Goal: Information Seeking & Learning: Learn about a topic

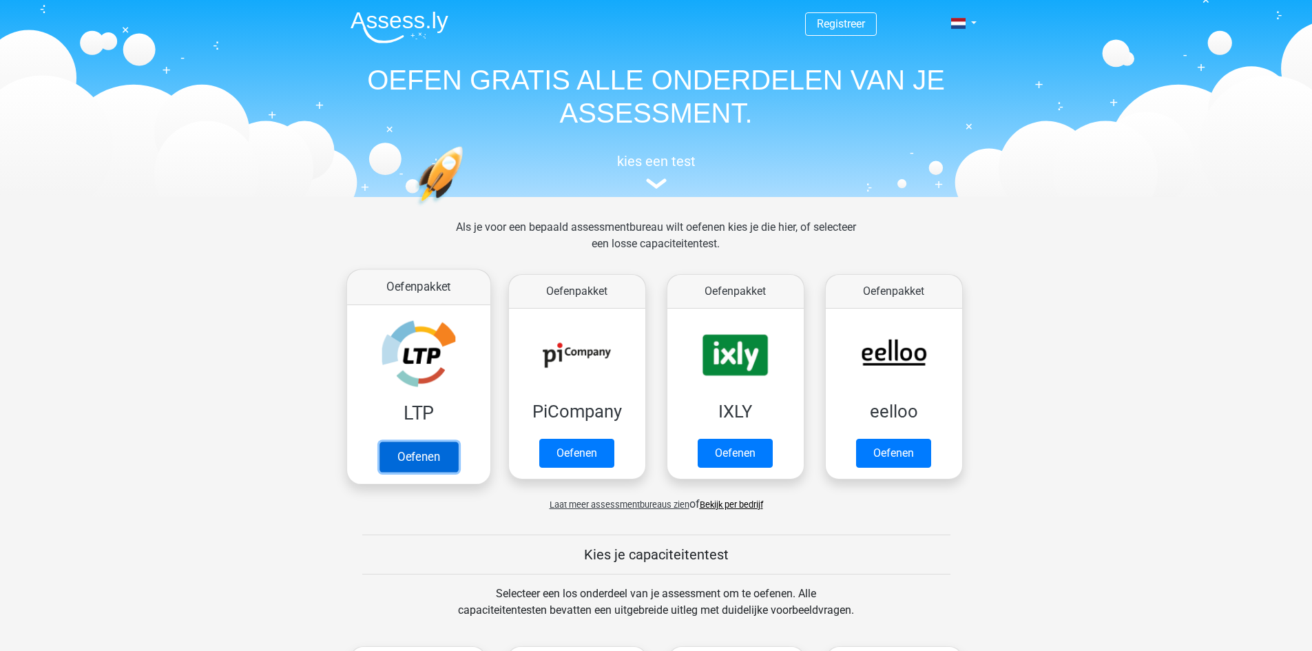
click at [415, 448] on link "Oefenen" at bounding box center [418, 457] width 79 height 30
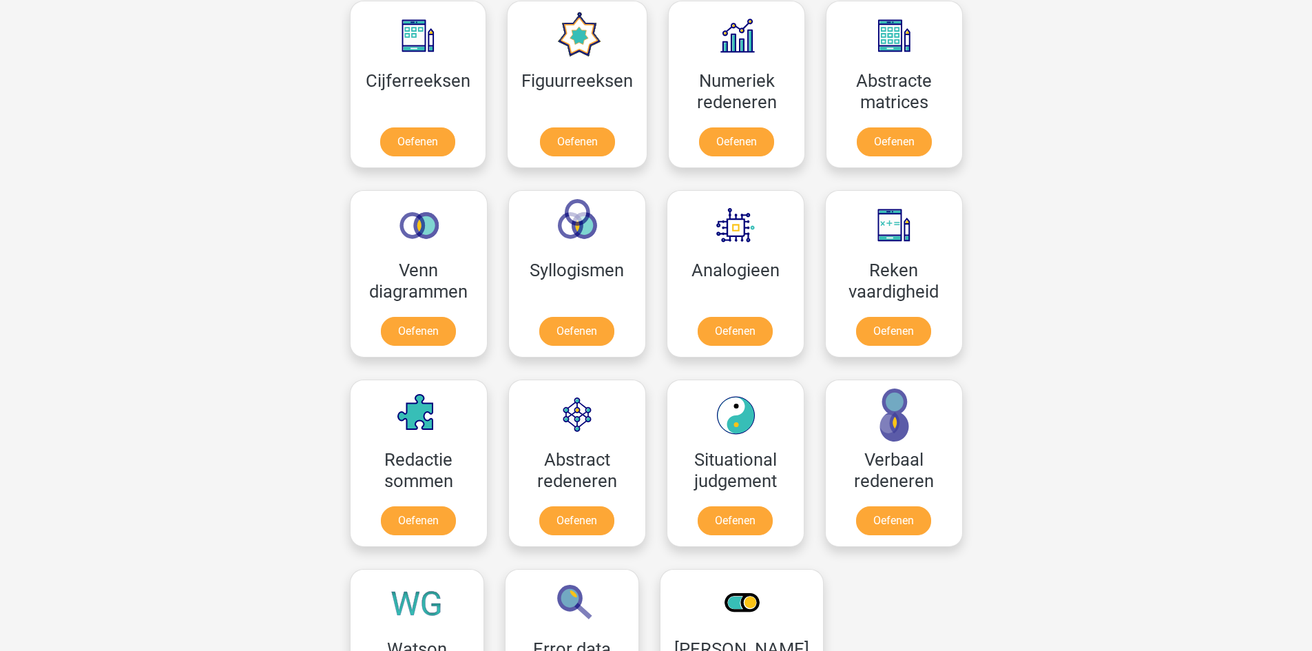
scroll to position [639, 0]
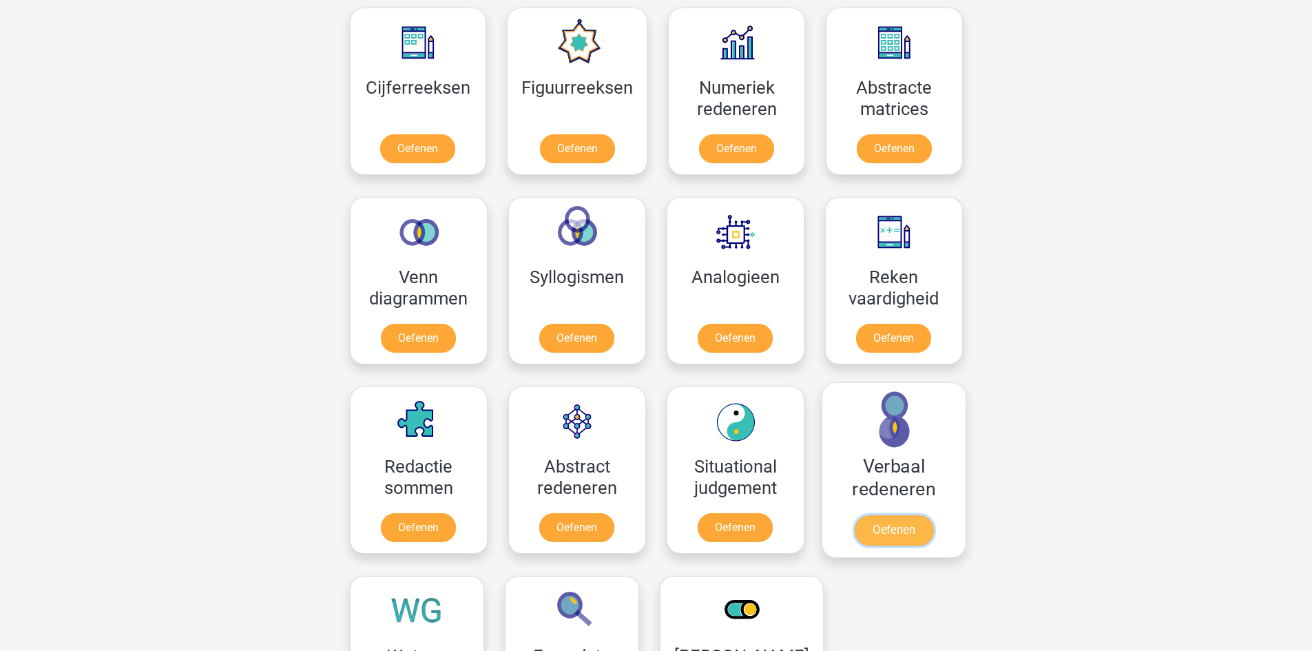
click at [911, 515] on link "Oefenen" at bounding box center [893, 530] width 79 height 30
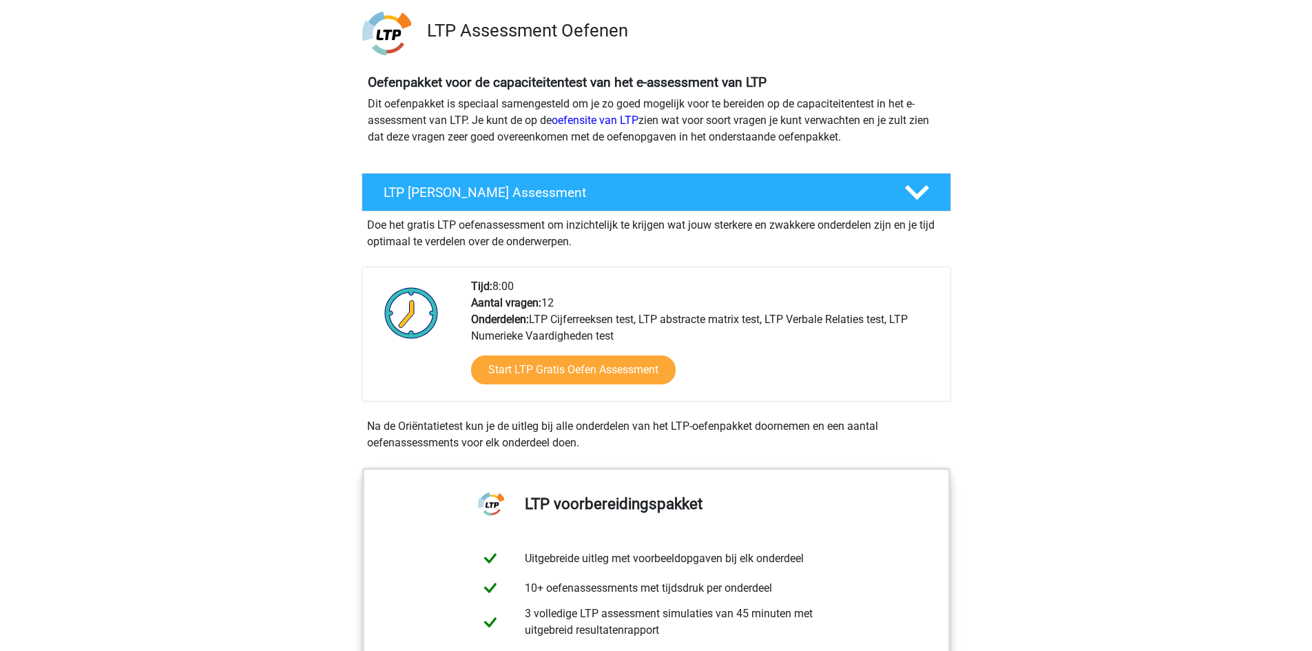
scroll to position [138, 0]
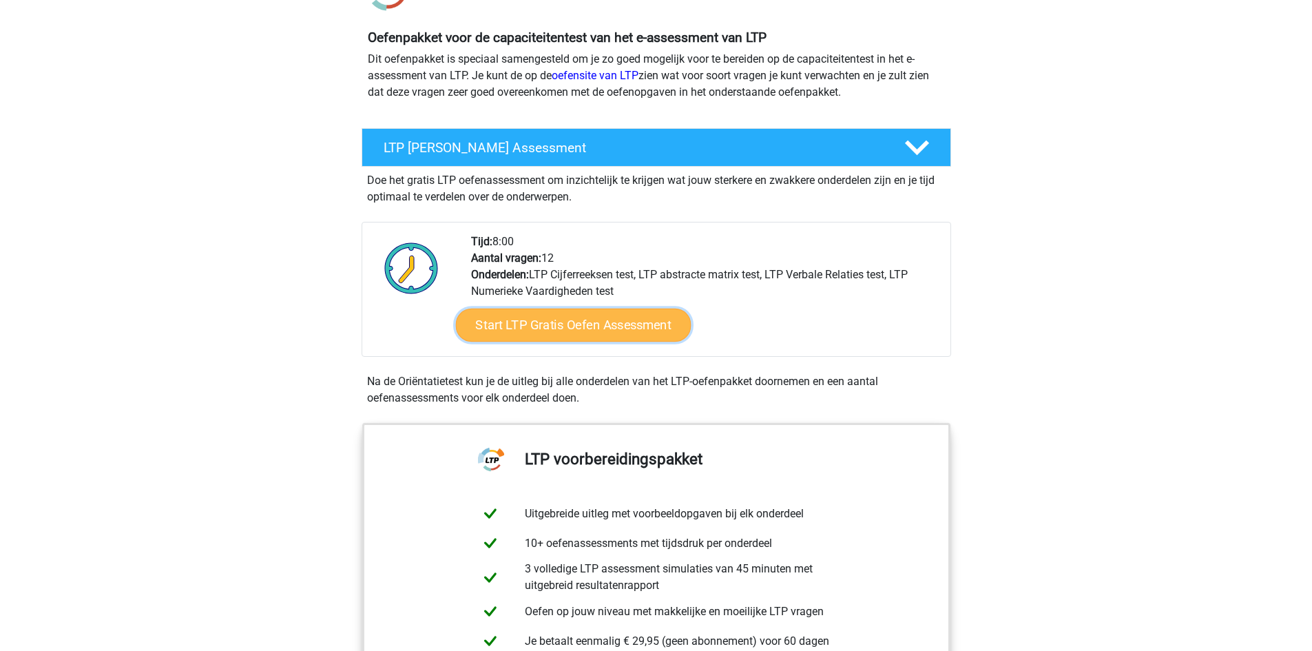
click at [553, 324] on link "Start LTP Gratis Oefen Assessment" at bounding box center [573, 325] width 236 height 33
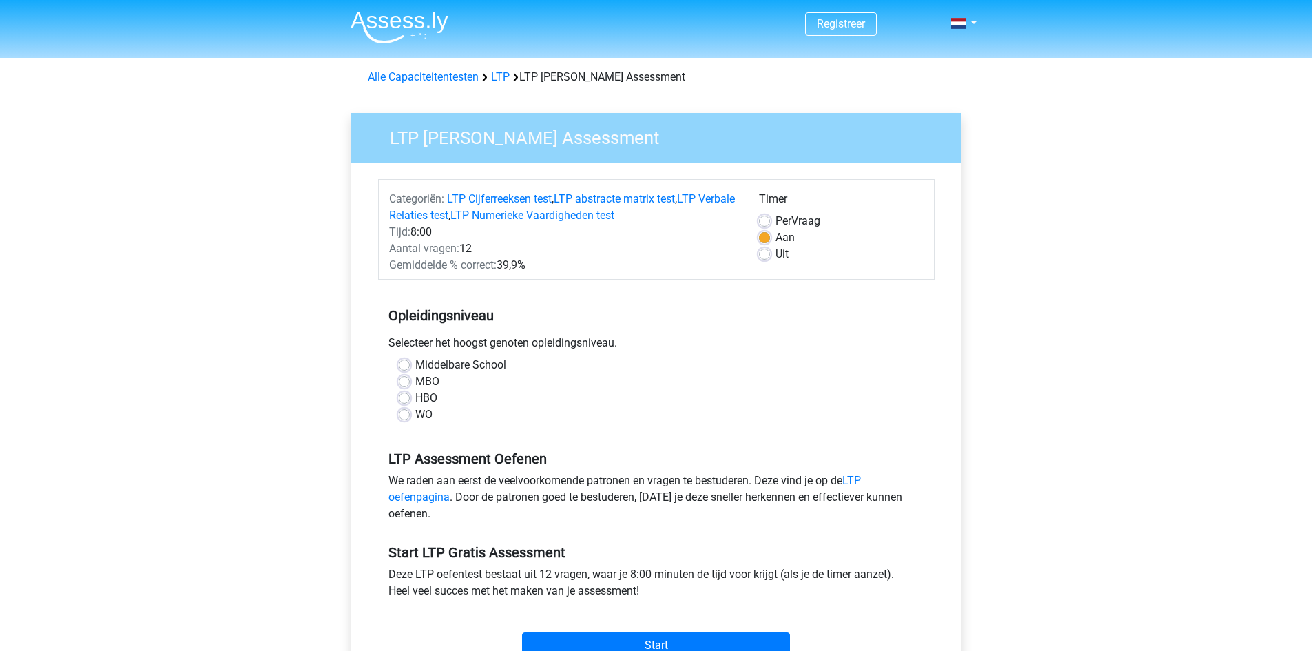
click at [413, 363] on div "Middelbare School" at bounding box center [656, 365] width 515 height 17
click at [415, 363] on label "Middelbare School" at bounding box center [460, 365] width 91 height 17
click at [406, 363] on input "Middelbare School" at bounding box center [404, 364] width 11 height 14
radio input "true"
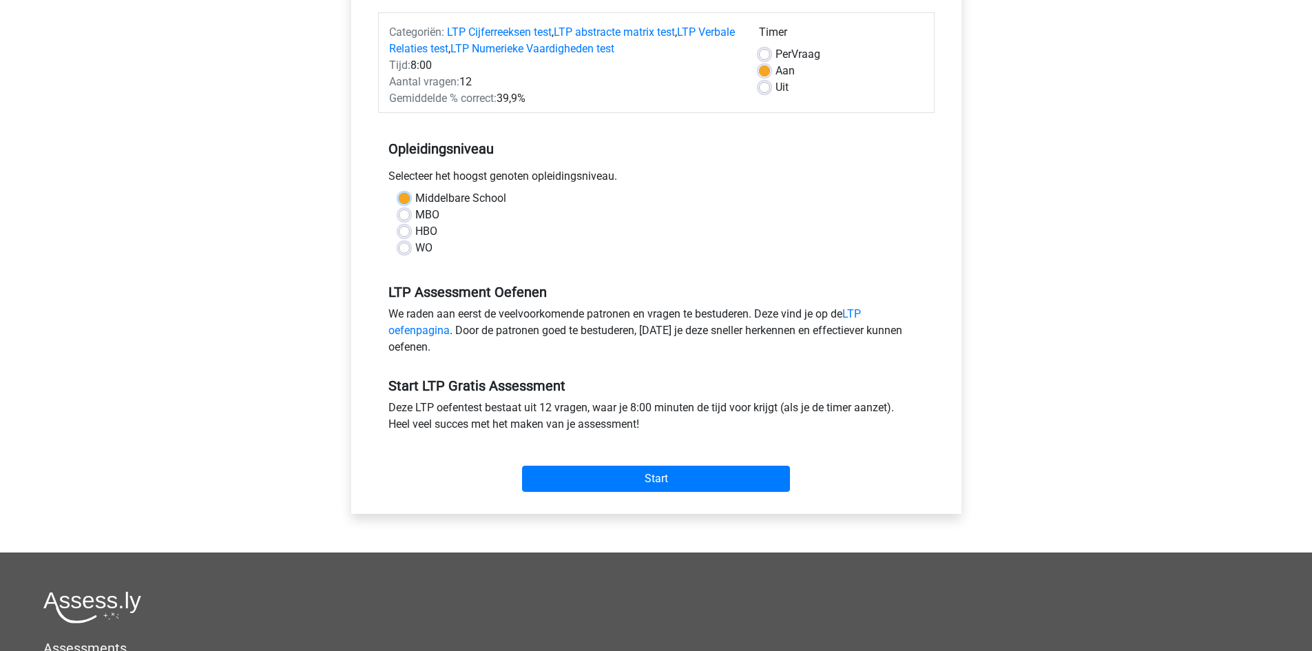
scroll to position [207, 0]
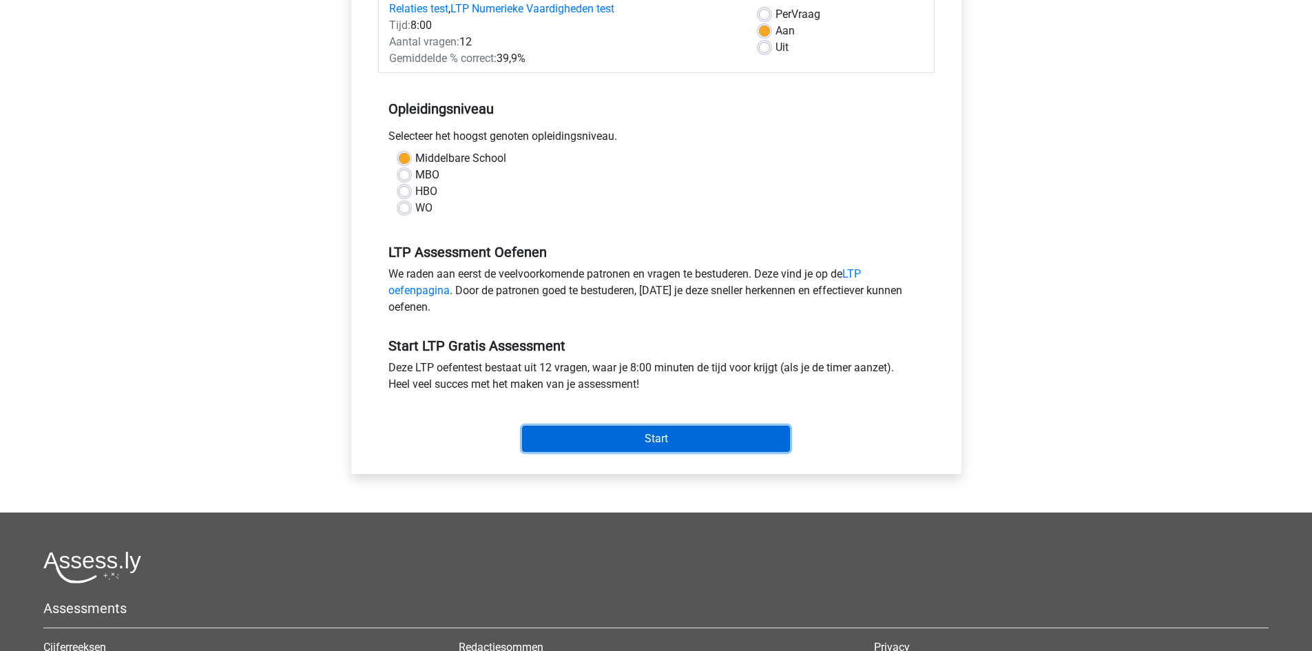
click at [575, 441] on input "Start" at bounding box center [656, 439] width 268 height 26
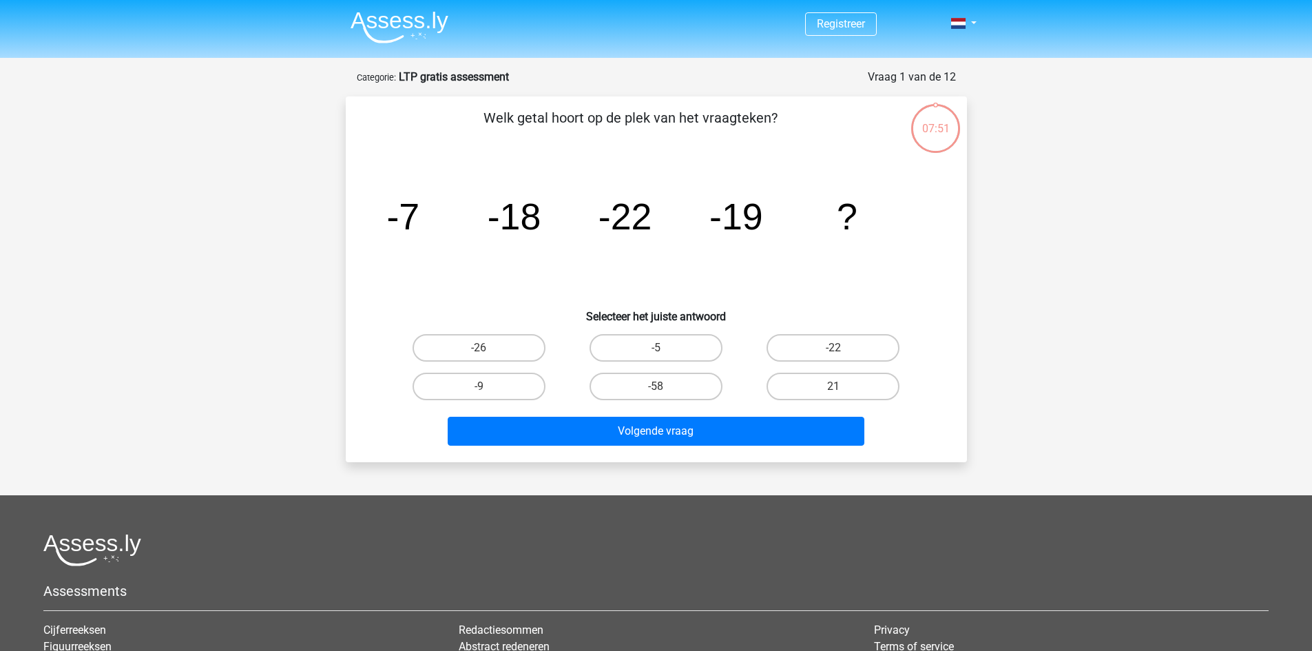
click at [453, 80] on strong "LTP gratis assessment" at bounding box center [454, 76] width 110 height 13
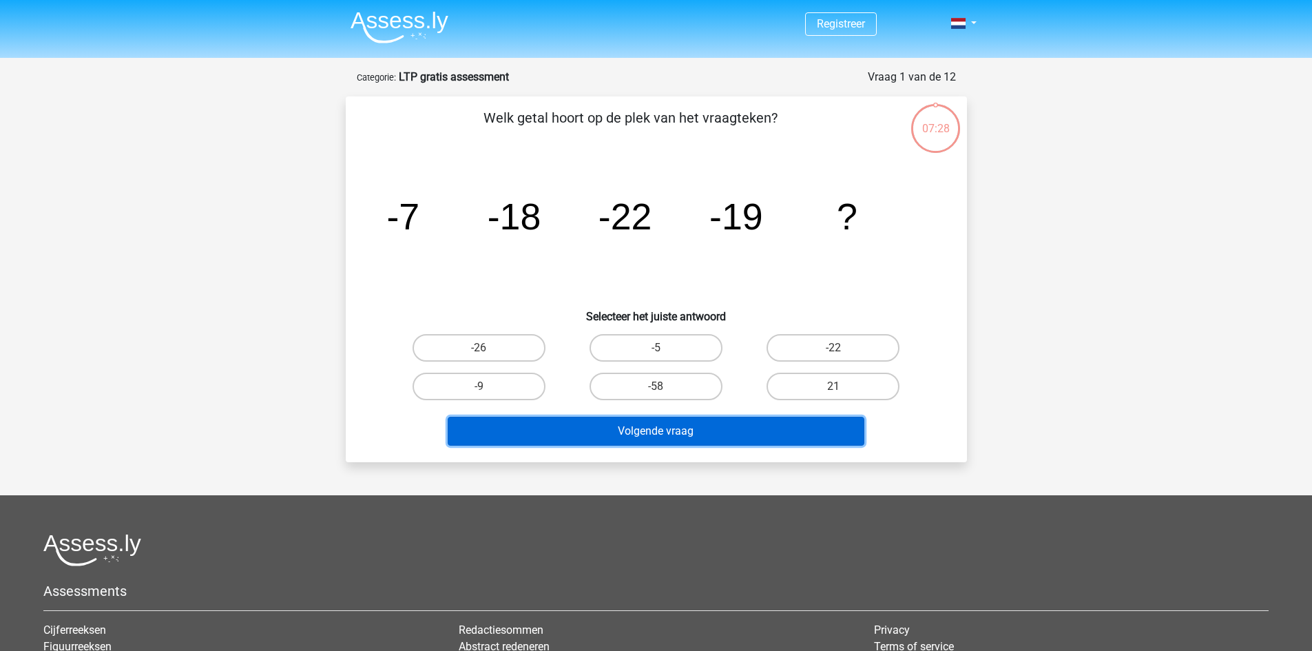
click at [662, 425] on button "Volgende vraag" at bounding box center [656, 431] width 417 height 29
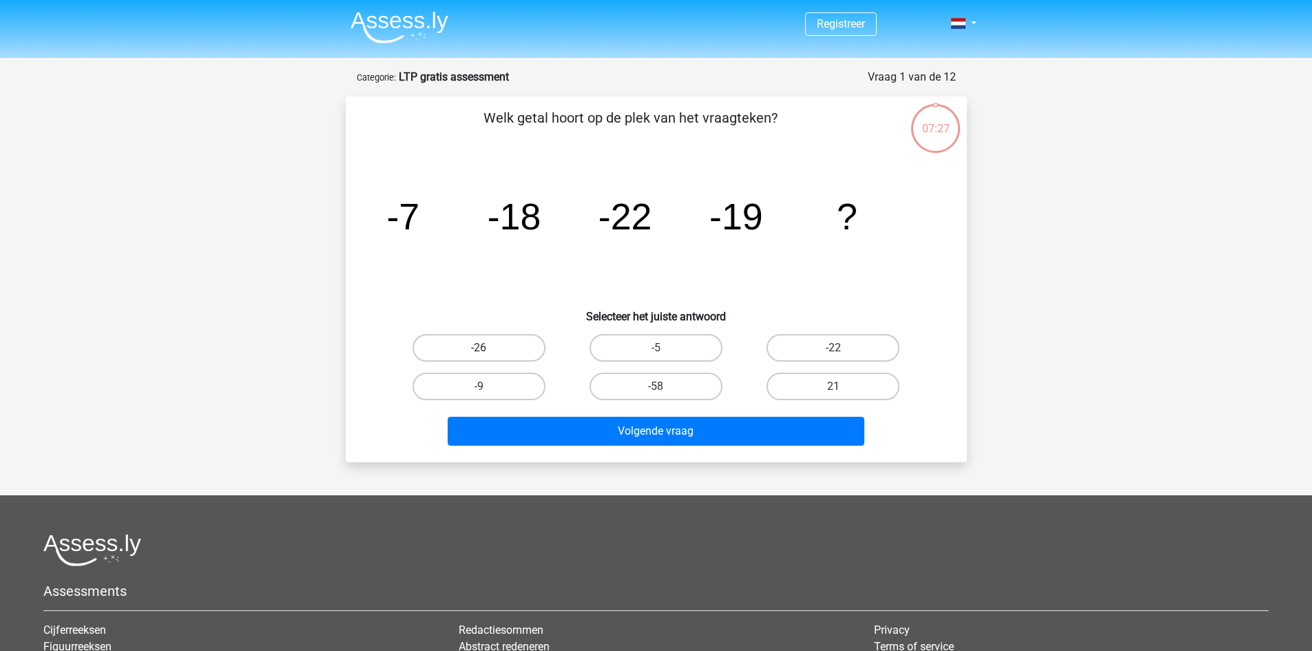
drag, startPoint x: 510, startPoint y: 347, endPoint x: 516, endPoint y: 358, distance: 12.1
click at [510, 349] on label "-26" at bounding box center [479, 348] width 133 height 28
click at [488, 349] on input "-26" at bounding box center [483, 352] width 9 height 9
radio input "true"
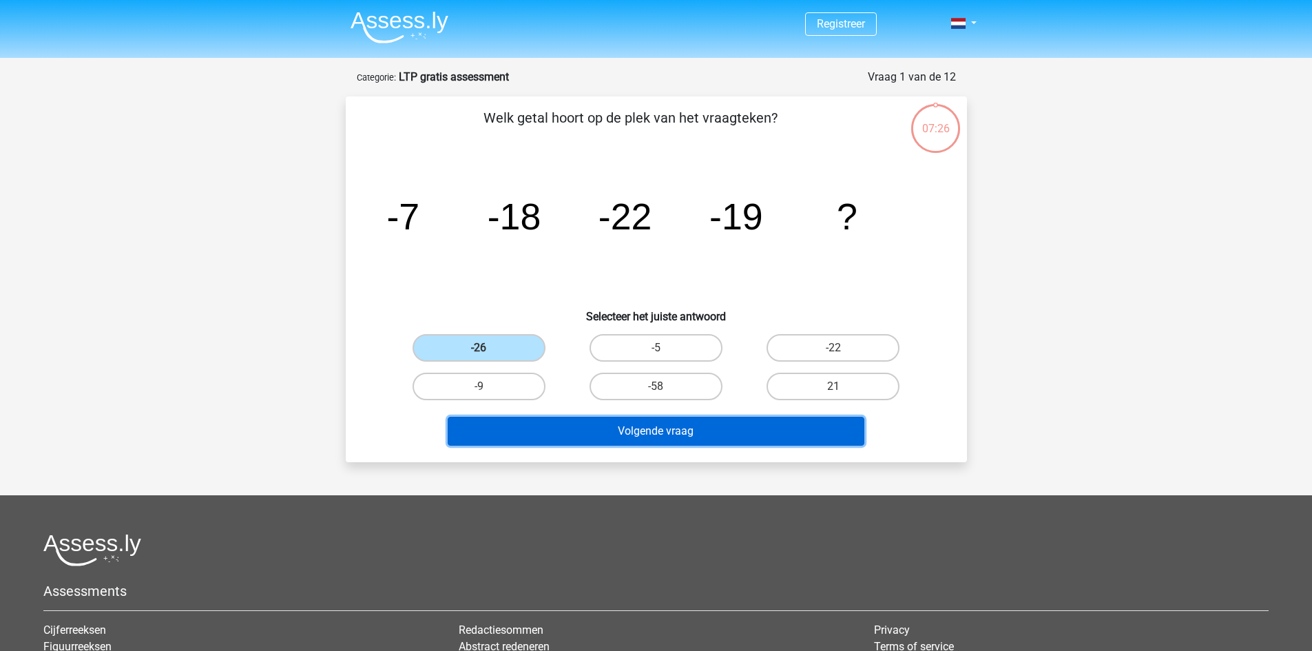
click at [550, 436] on button "Volgende vraag" at bounding box center [656, 431] width 417 height 29
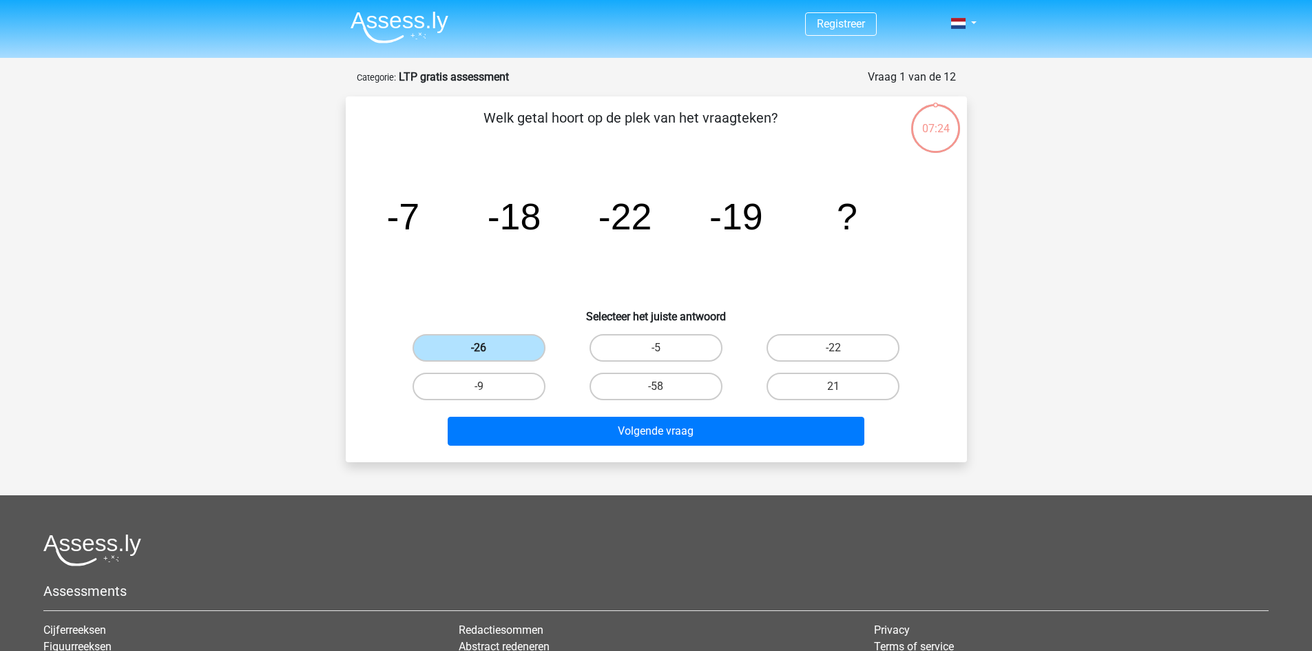
click at [445, 345] on label "-26" at bounding box center [479, 348] width 133 height 28
click at [479, 348] on input "-26" at bounding box center [483, 352] width 9 height 9
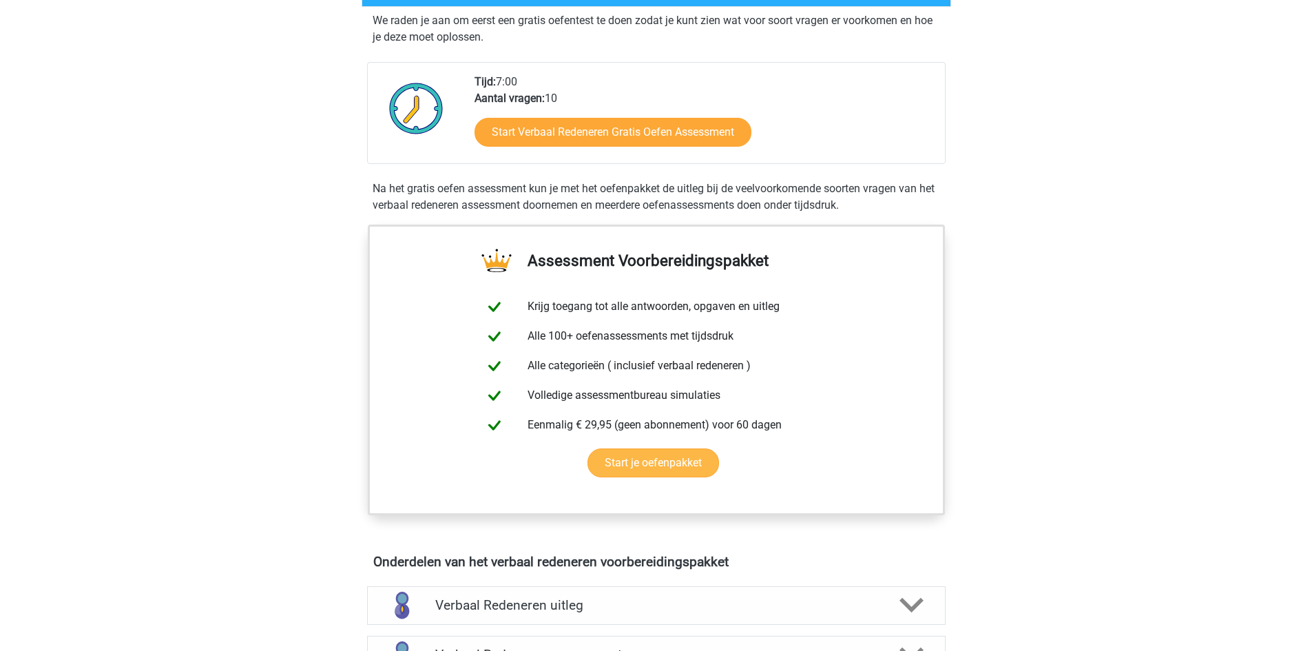
scroll to position [276, 0]
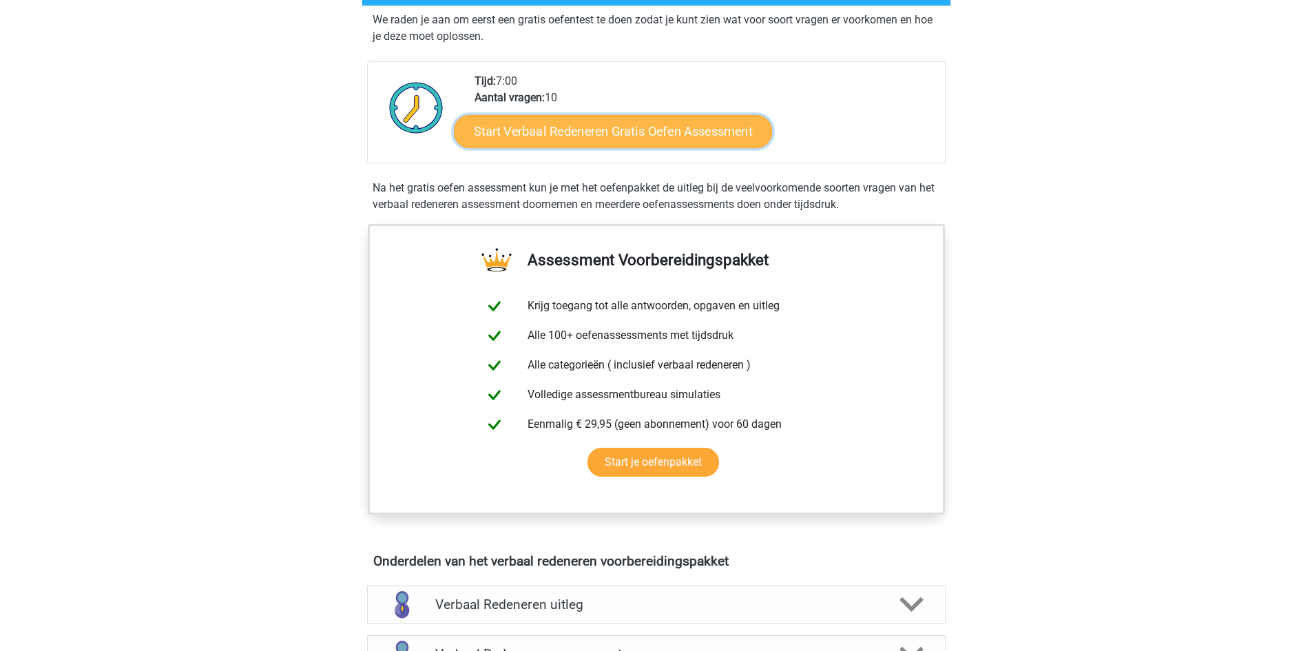
click at [681, 128] on link "Start Verbaal Redeneren Gratis Oefen Assessment" at bounding box center [613, 131] width 318 height 33
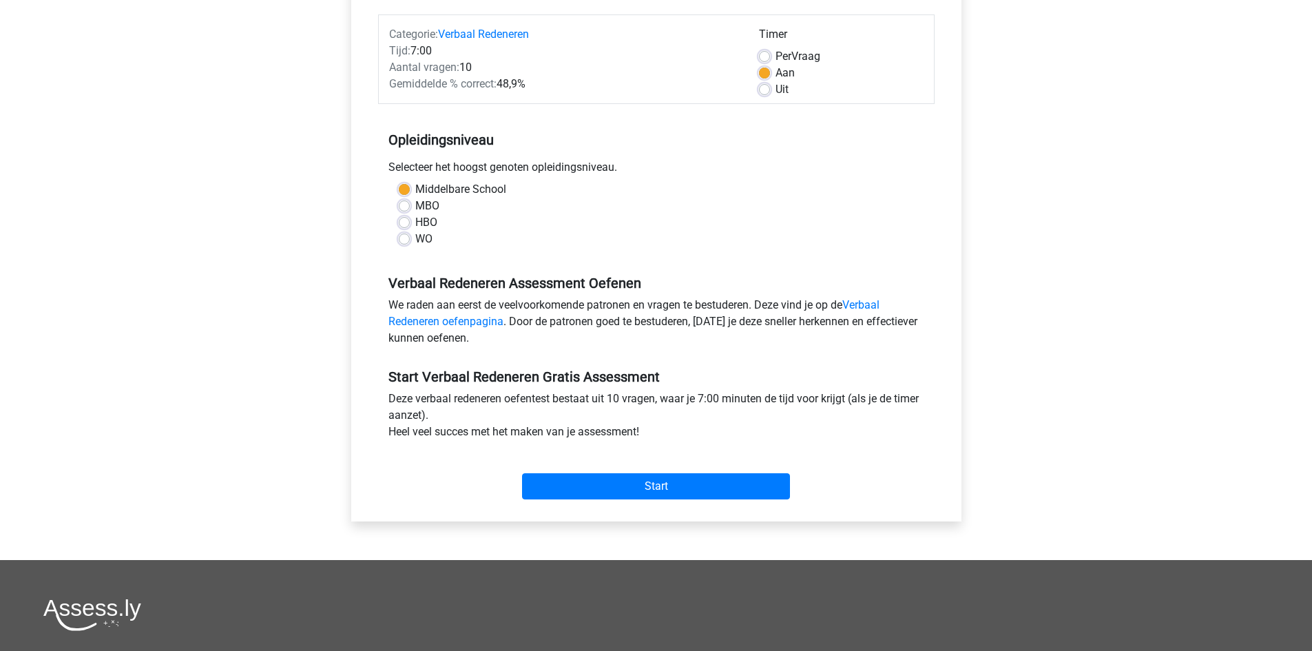
scroll to position [207, 0]
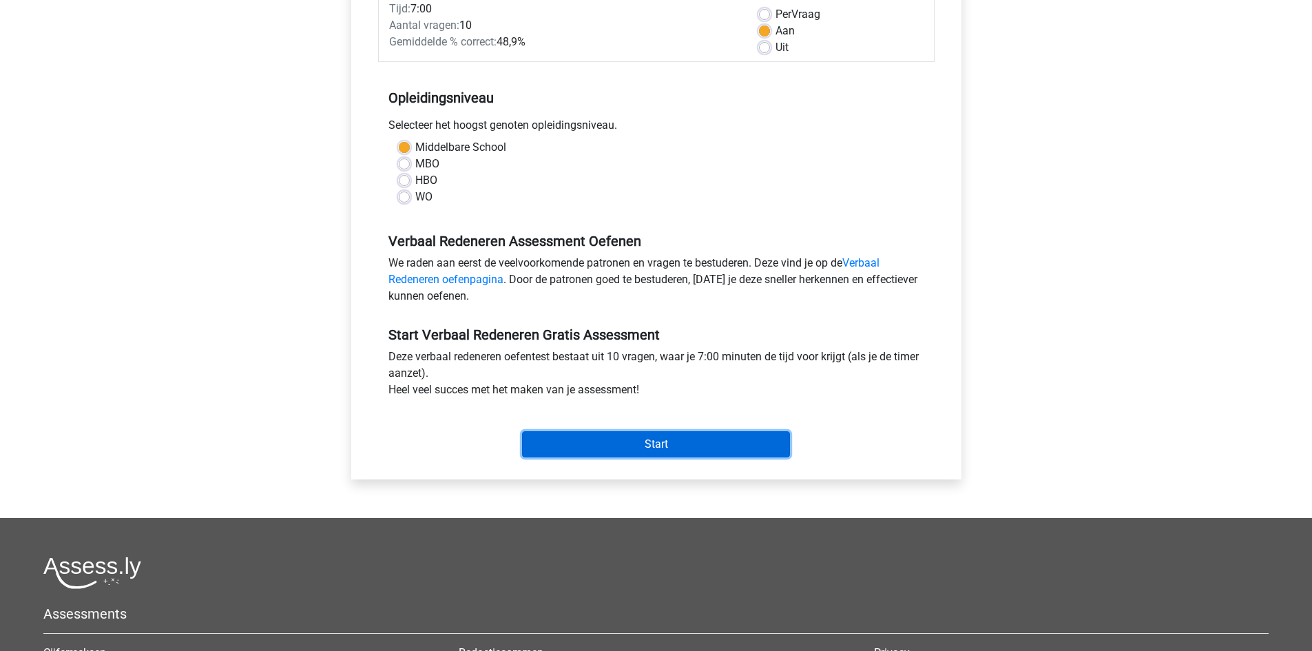
click at [648, 451] on input "Start" at bounding box center [656, 444] width 268 height 26
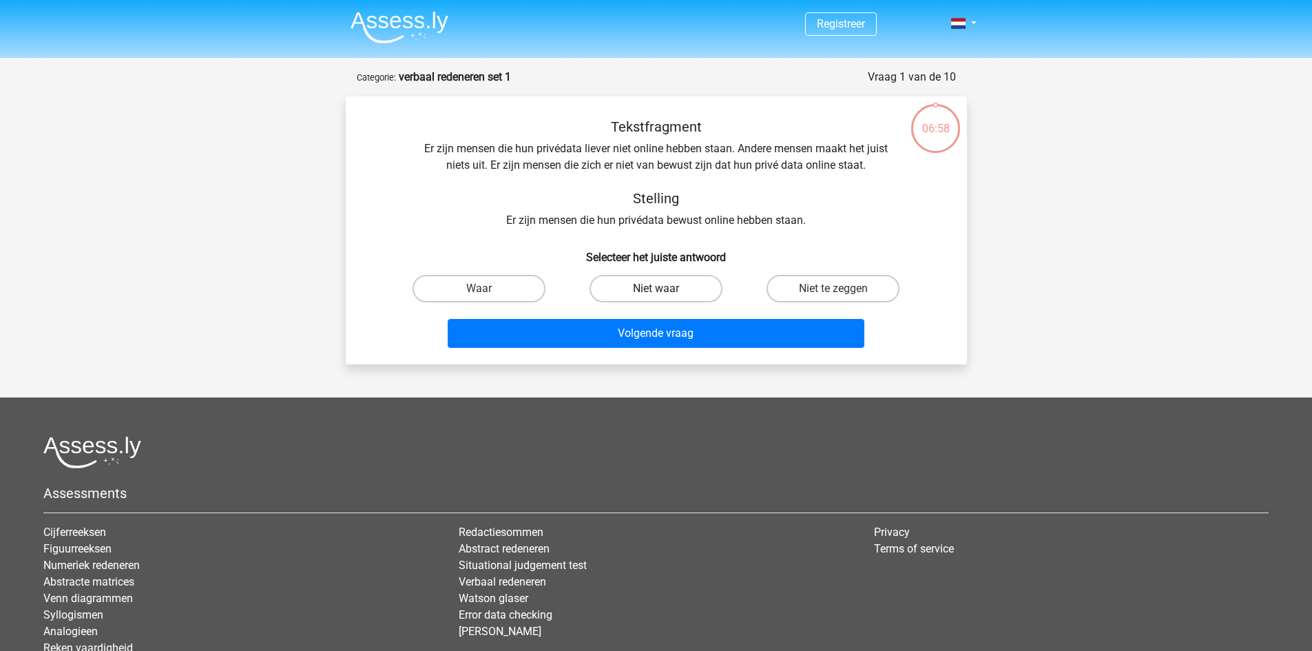
click at [630, 288] on label "Niet waar" at bounding box center [656, 289] width 133 height 28
click at [656, 289] on input "Niet waar" at bounding box center [660, 293] width 9 height 9
radio input "true"
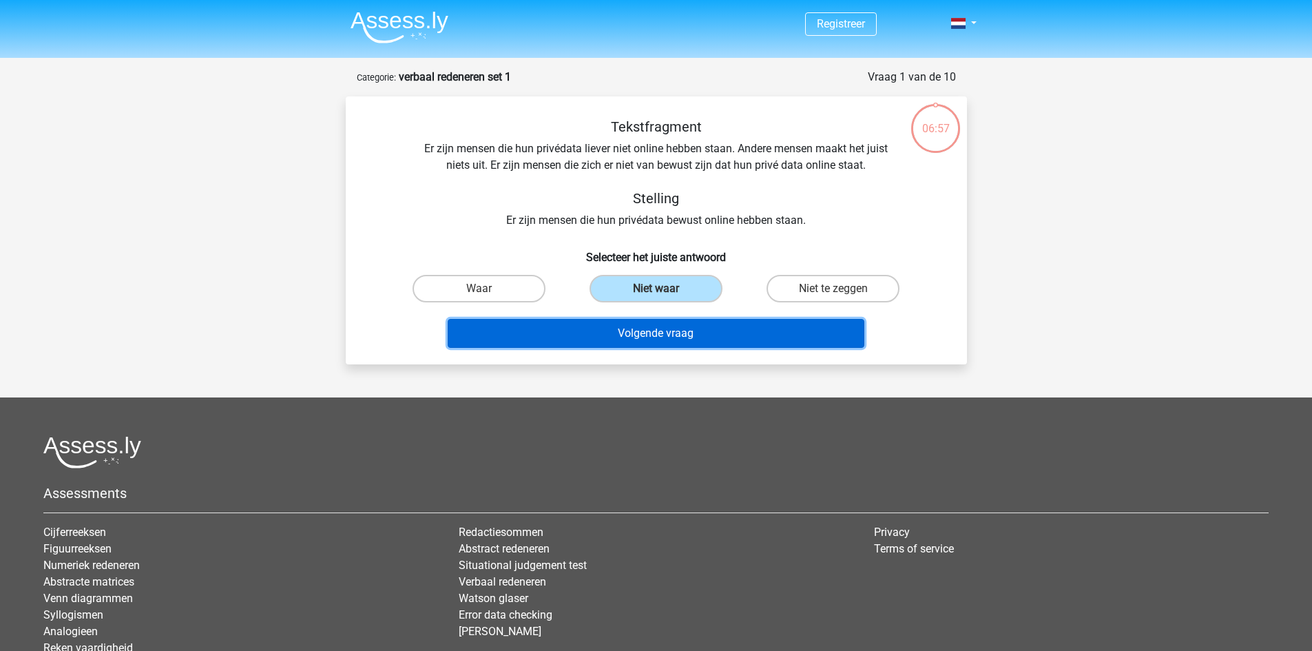
click at [644, 320] on button "Volgende vraag" at bounding box center [656, 333] width 417 height 29
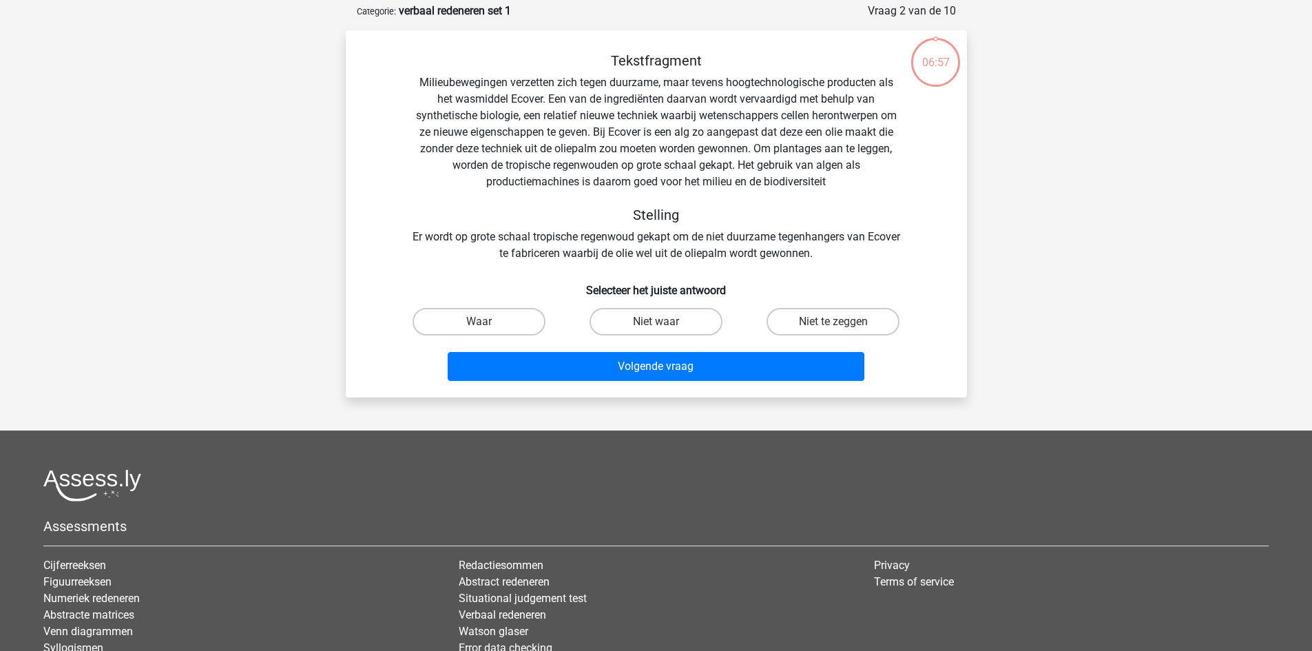
scroll to position [69, 0]
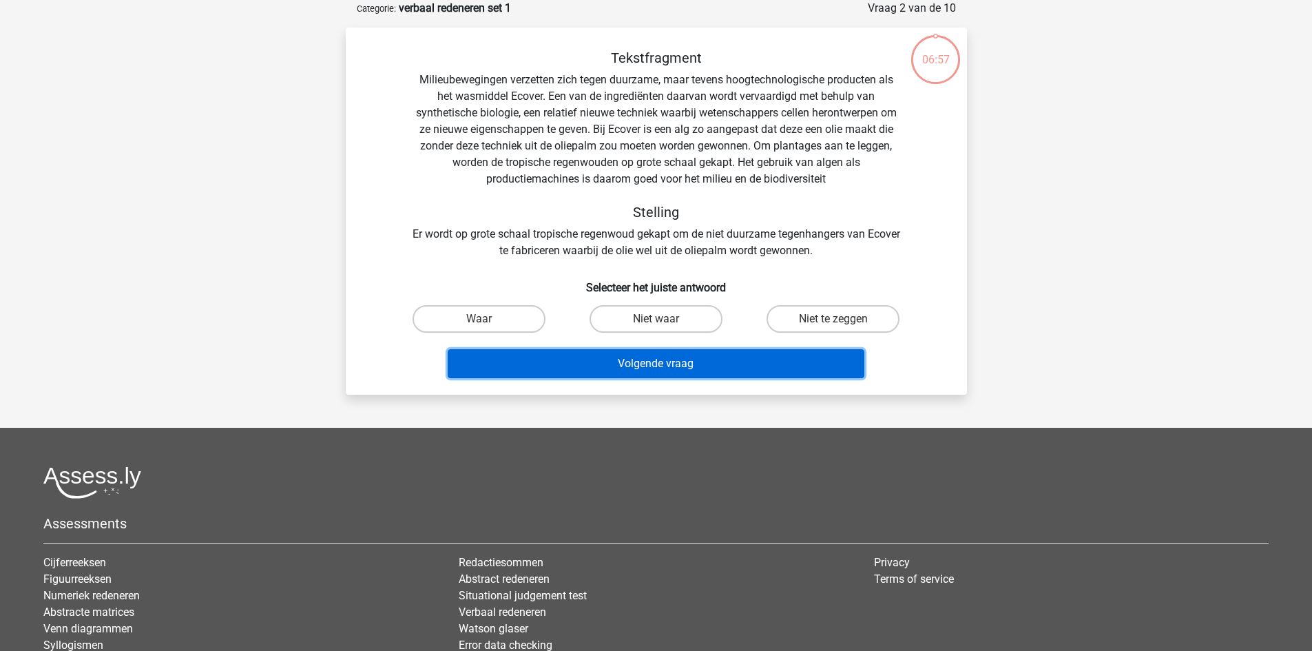
click at [643, 362] on button "Volgende vraag" at bounding box center [656, 363] width 417 height 29
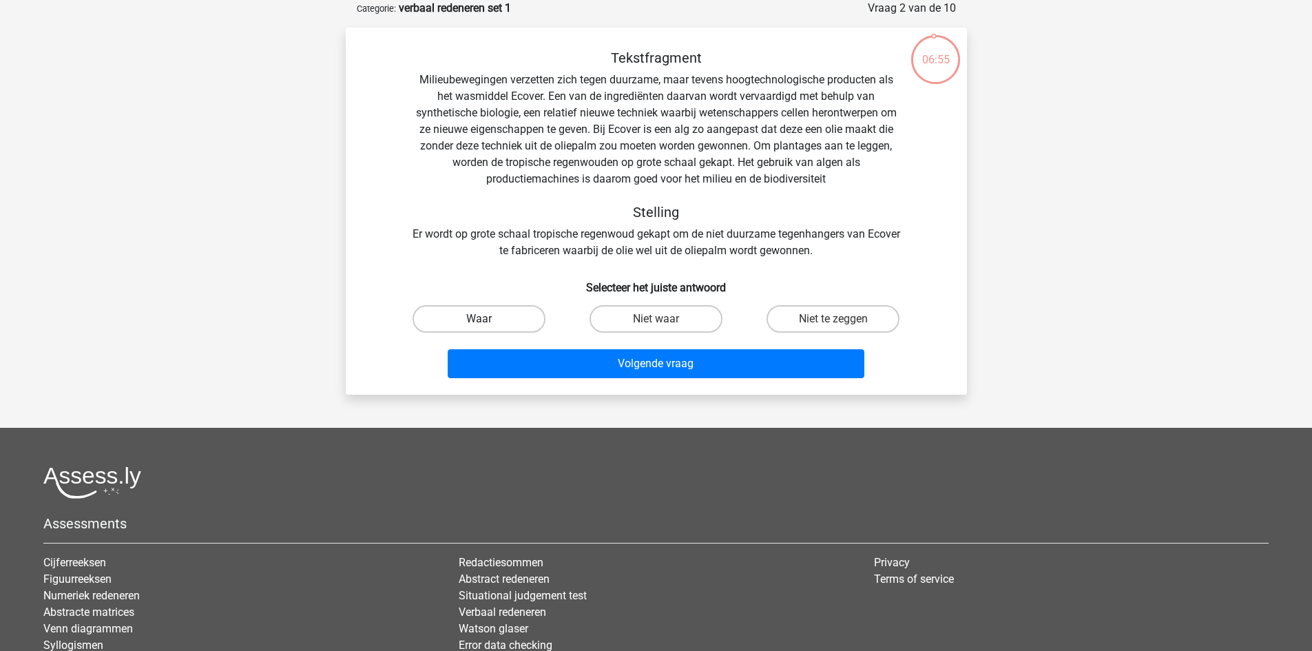
click at [502, 322] on label "Waar" at bounding box center [479, 319] width 133 height 28
click at [488, 322] on input "Waar" at bounding box center [483, 323] width 9 height 9
radio input "true"
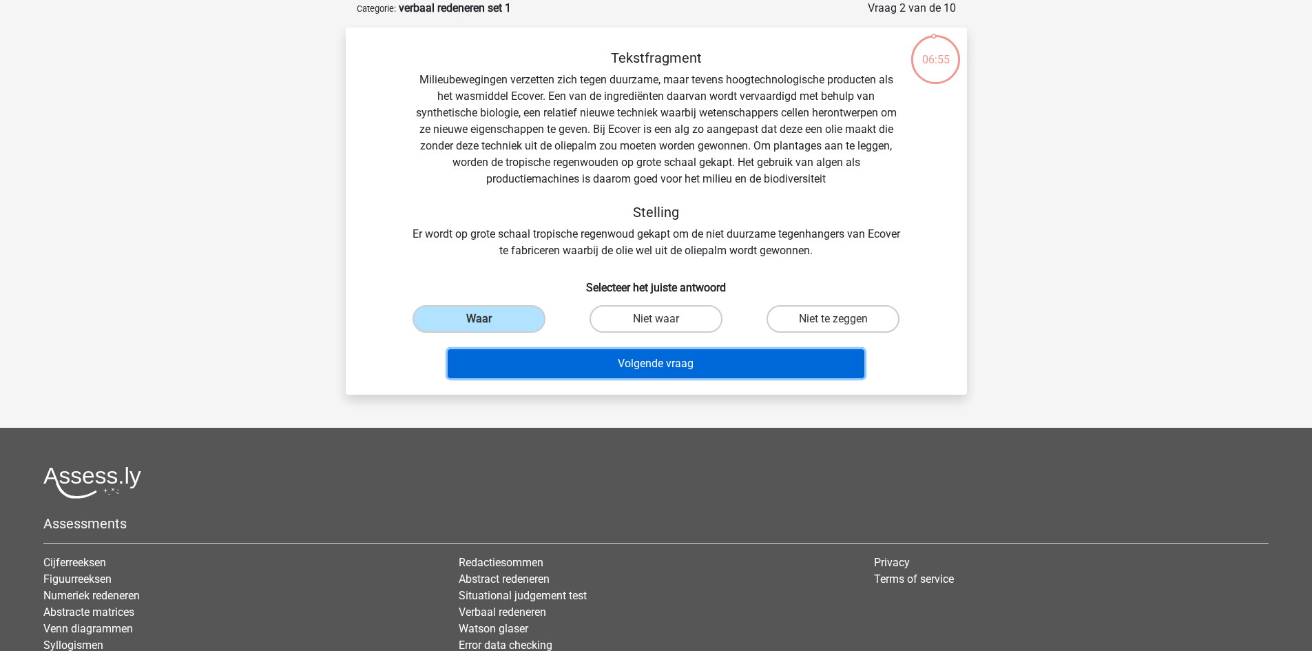
click at [532, 366] on button "Volgende vraag" at bounding box center [656, 363] width 417 height 29
drag, startPoint x: 532, startPoint y: 366, endPoint x: 519, endPoint y: 323, distance: 44.7
click at [532, 364] on button "Volgende vraag" at bounding box center [656, 363] width 417 height 29
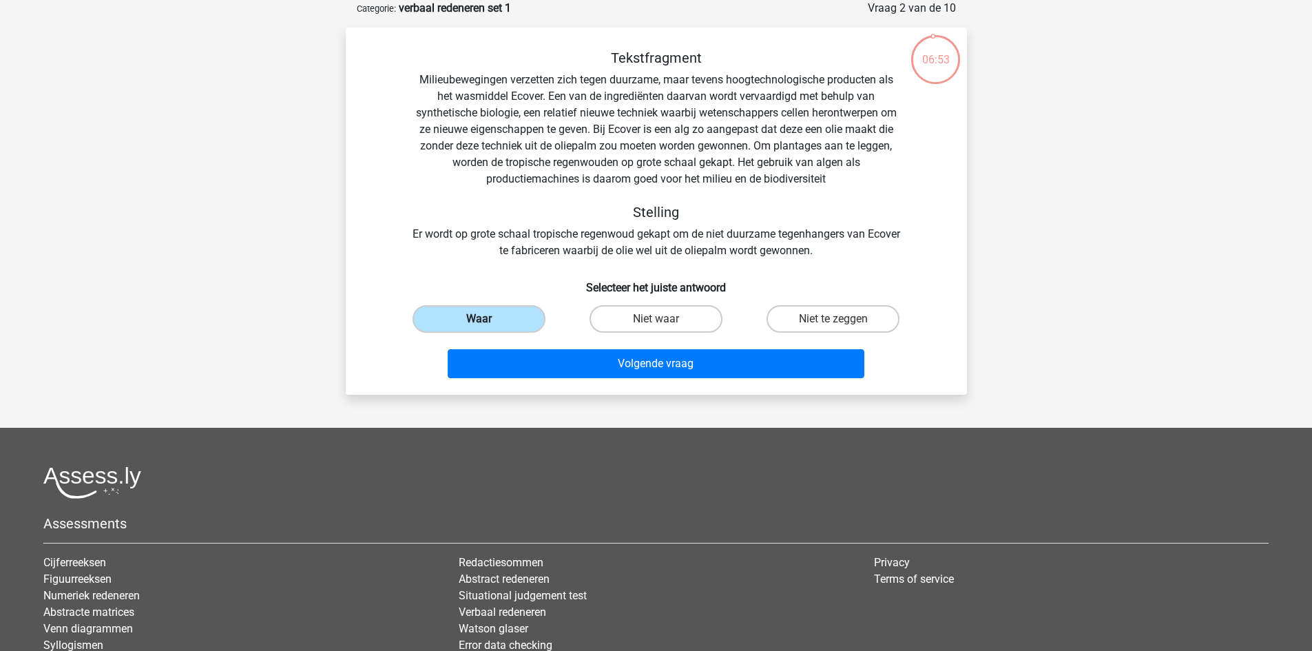
click at [513, 313] on label "Waar" at bounding box center [479, 319] width 133 height 28
click at [488, 319] on input "Waar" at bounding box center [483, 323] width 9 height 9
click at [513, 314] on label "Waar" at bounding box center [479, 319] width 133 height 28
click at [488, 319] on input "Waar" at bounding box center [483, 323] width 9 height 9
click at [487, 317] on label "Waar" at bounding box center [479, 319] width 133 height 28
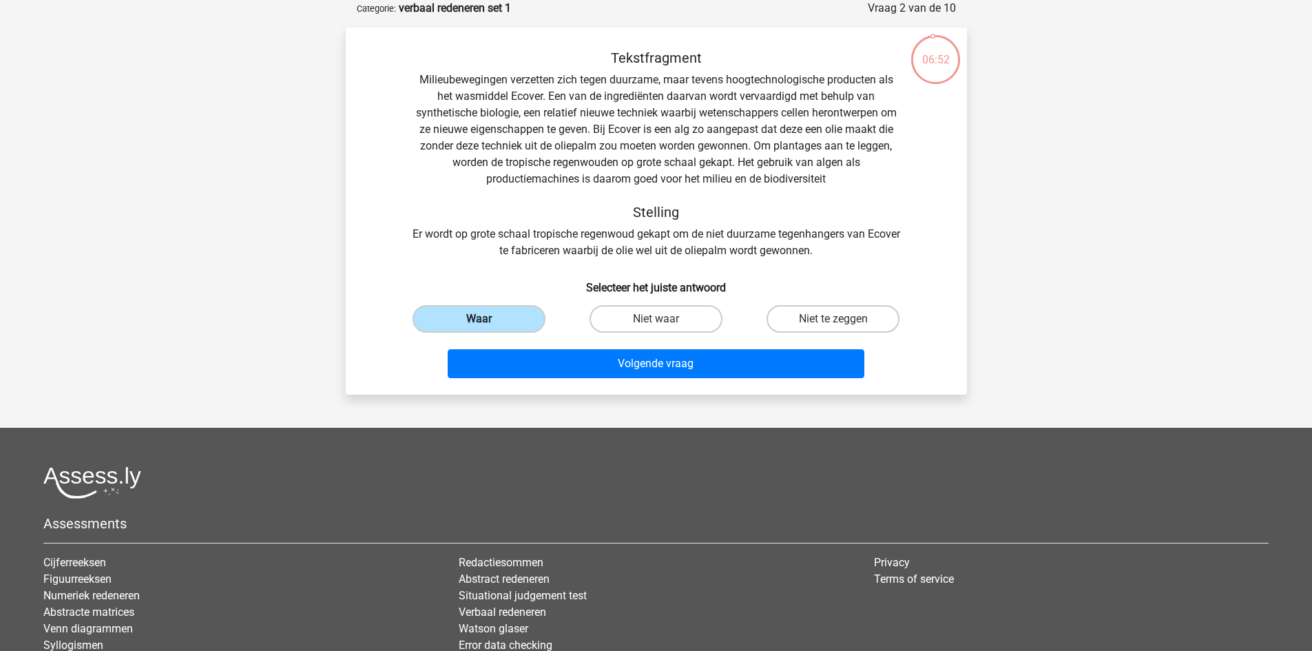
click at [487, 319] on input "Waar" at bounding box center [483, 323] width 9 height 9
click at [475, 314] on label "Waar" at bounding box center [479, 319] width 133 height 28
click at [479, 319] on input "Waar" at bounding box center [483, 323] width 9 height 9
click at [813, 311] on label "Niet te zeggen" at bounding box center [833, 319] width 133 height 28
click at [834, 319] on input "Niet te zeggen" at bounding box center [838, 323] width 9 height 9
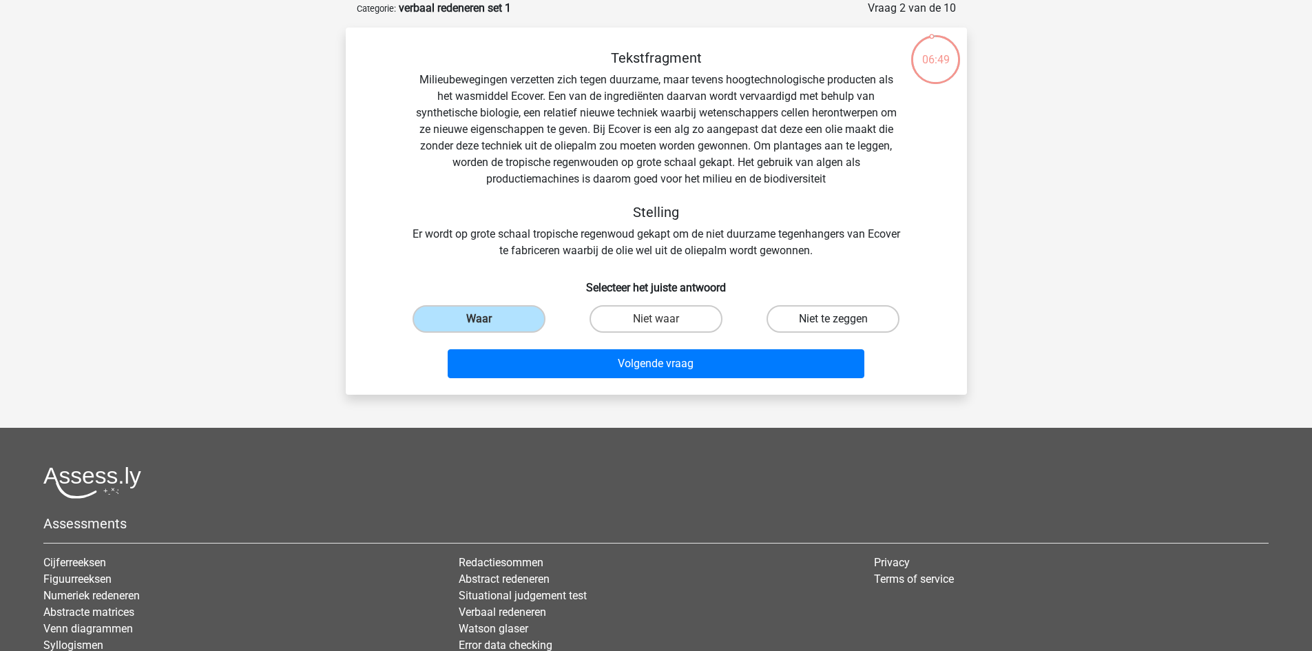
radio input "true"
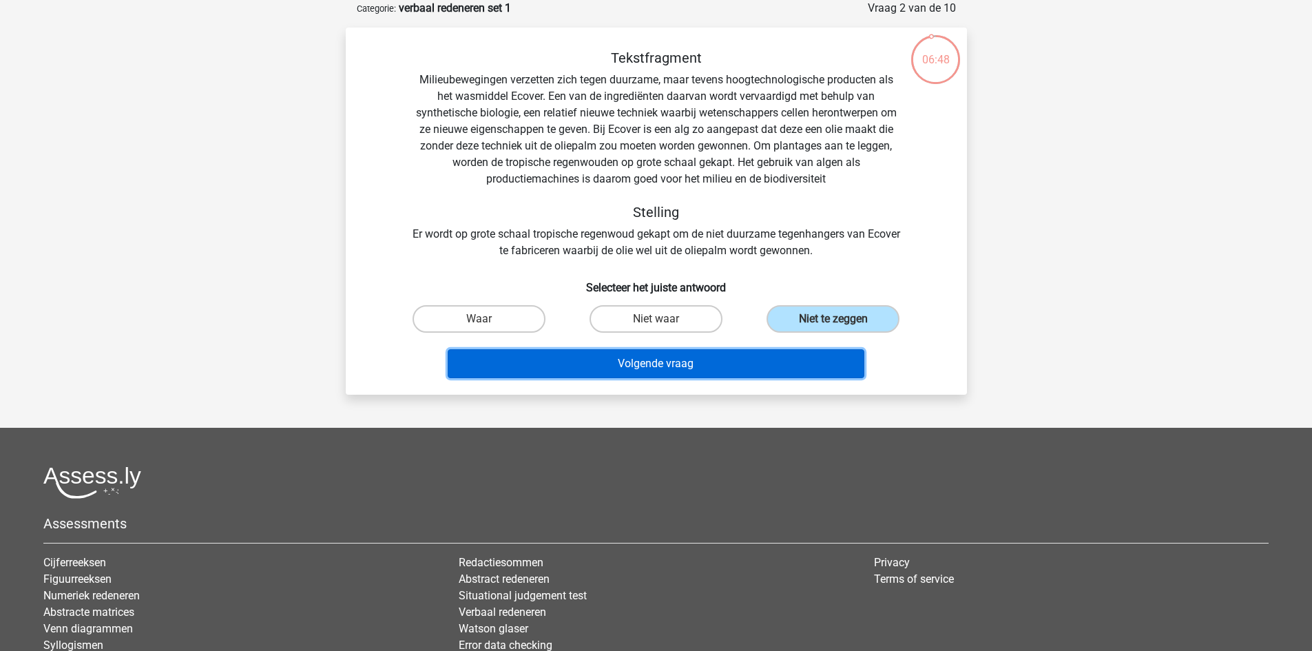
click at [730, 362] on button "Volgende vraag" at bounding box center [656, 363] width 417 height 29
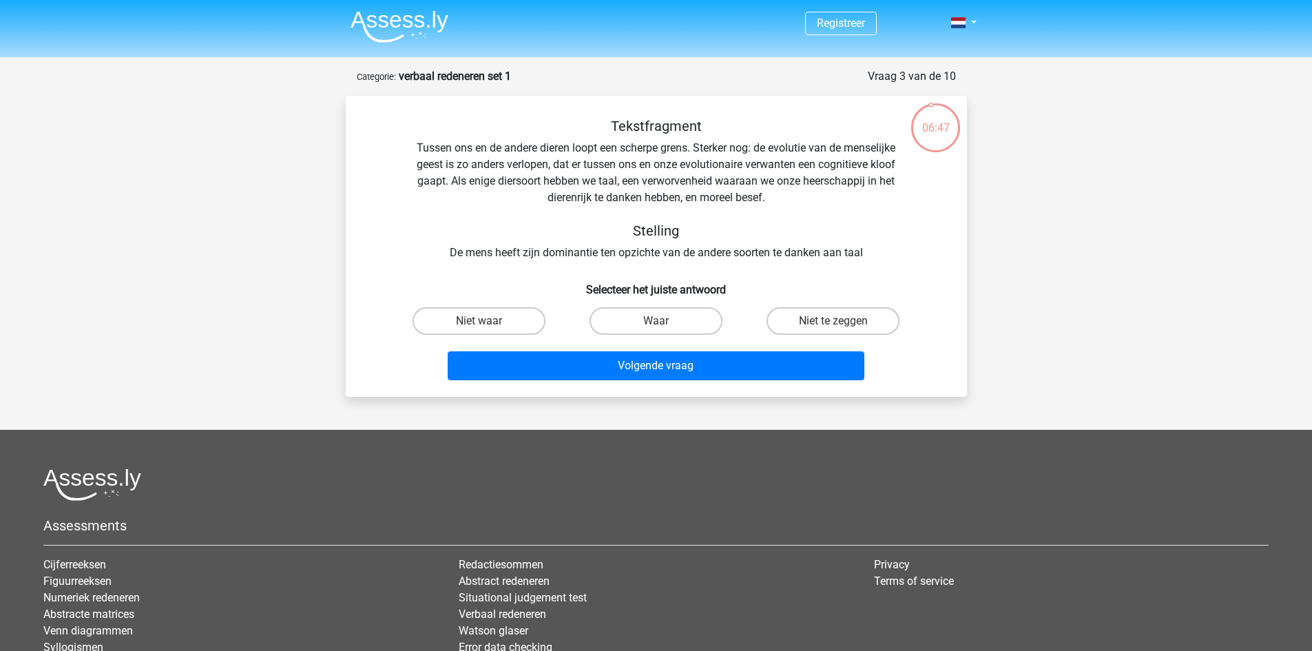
scroll to position [0, 0]
drag, startPoint x: 672, startPoint y: 321, endPoint x: 668, endPoint y: 353, distance: 32.0
click at [672, 324] on label "Waar" at bounding box center [656, 322] width 133 height 28
click at [665, 324] on input "Waar" at bounding box center [660, 326] width 9 height 9
radio input "true"
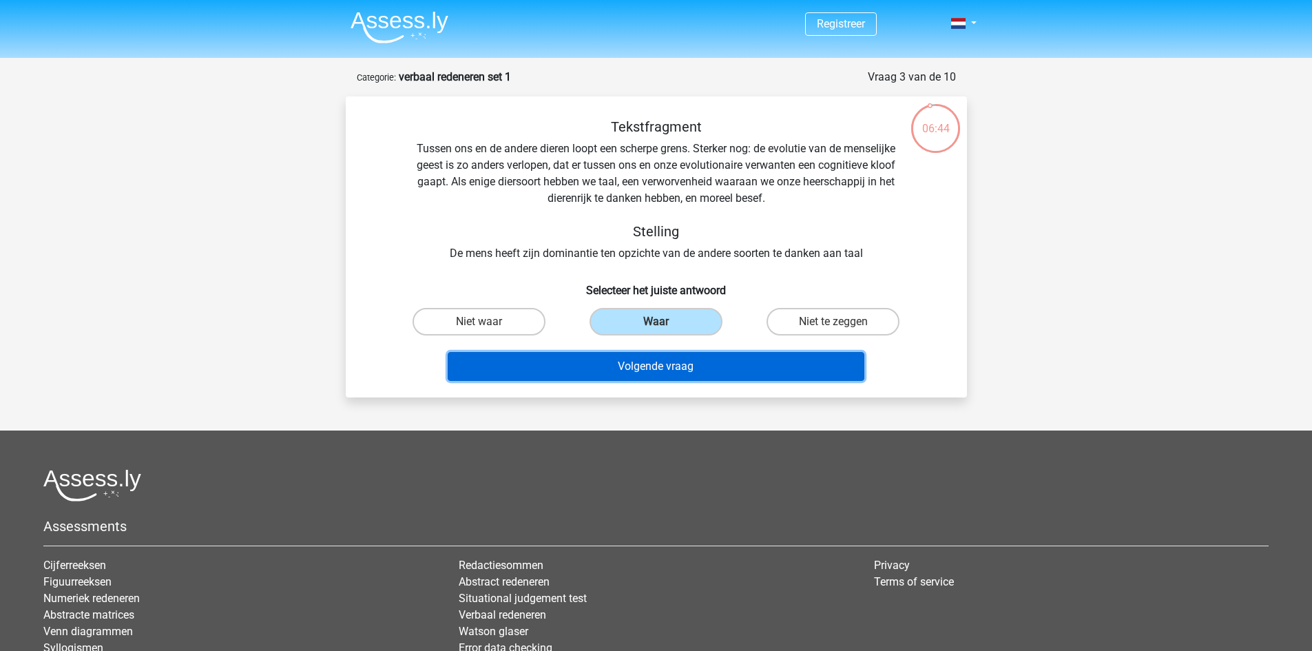
click at [674, 364] on button "Volgende vraag" at bounding box center [656, 366] width 417 height 29
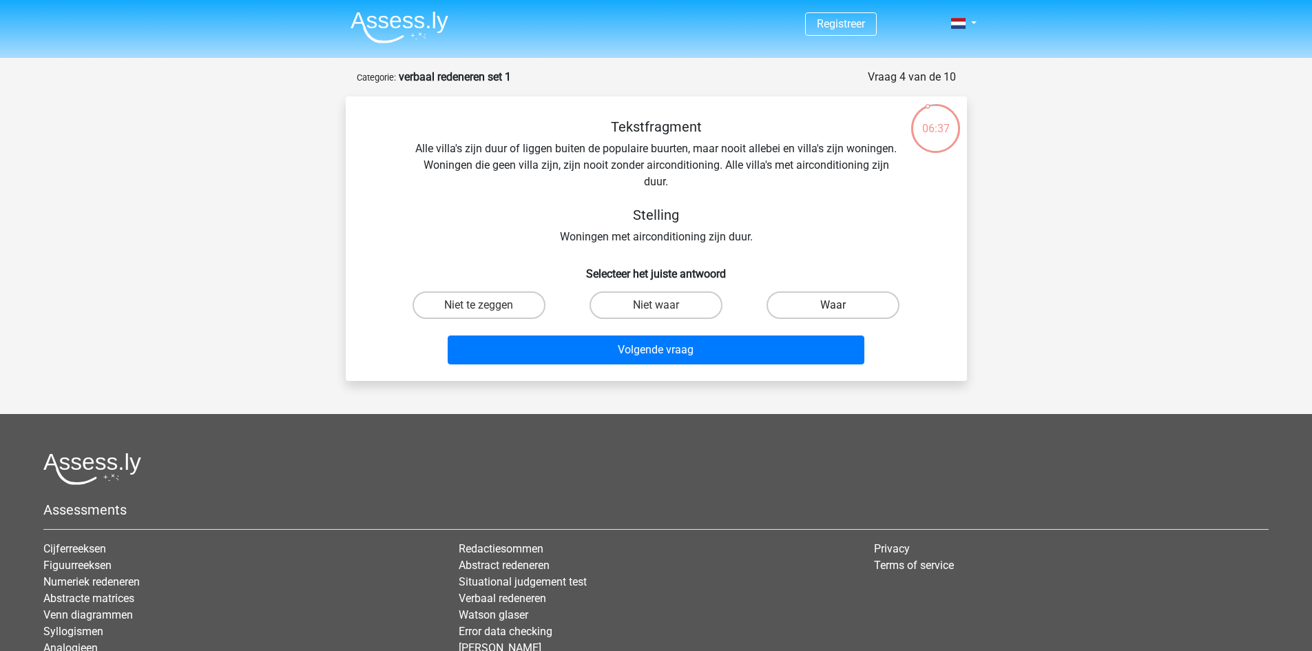
click at [808, 299] on label "Waar" at bounding box center [833, 305] width 133 height 28
click at [834, 305] on input "Waar" at bounding box center [838, 309] width 9 height 9
radio input "true"
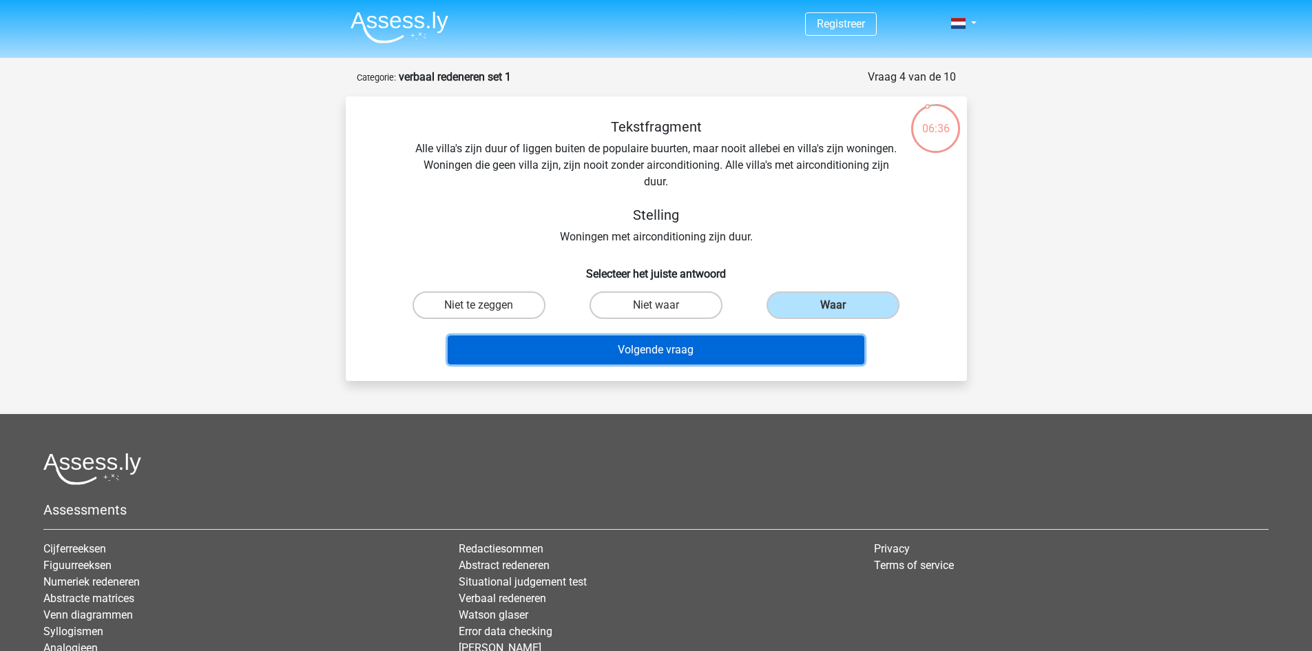
click at [692, 356] on button "Volgende vraag" at bounding box center [656, 349] width 417 height 29
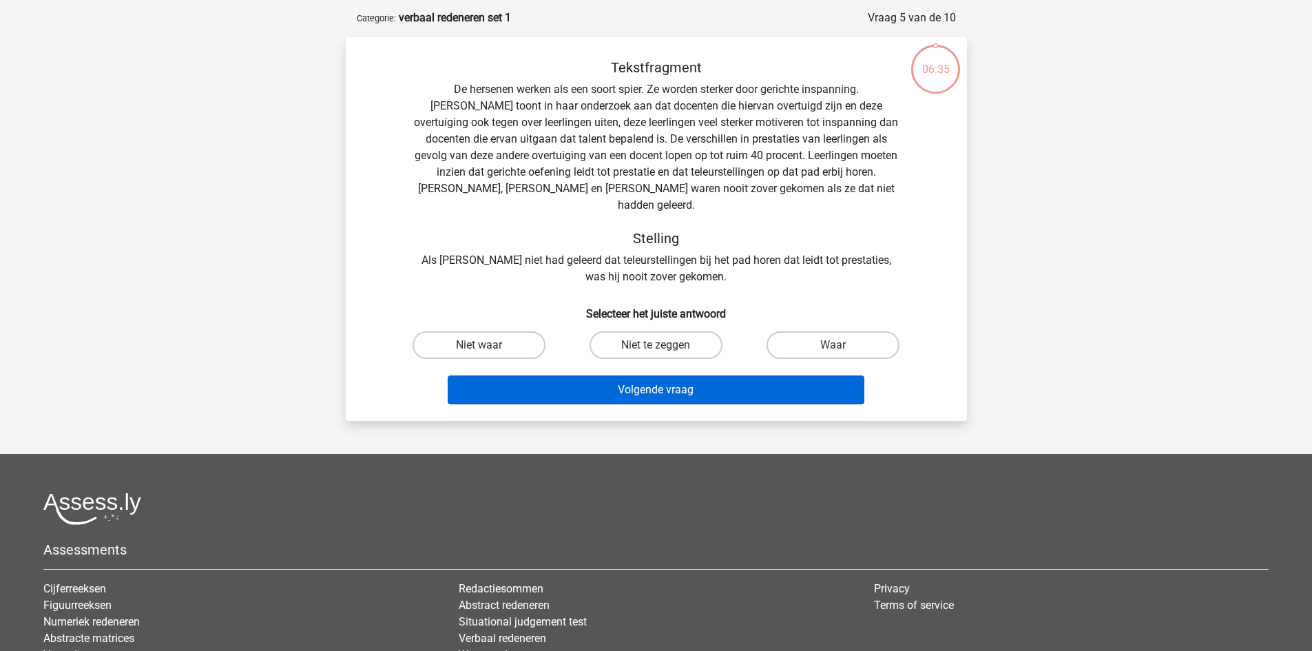
scroll to position [69, 0]
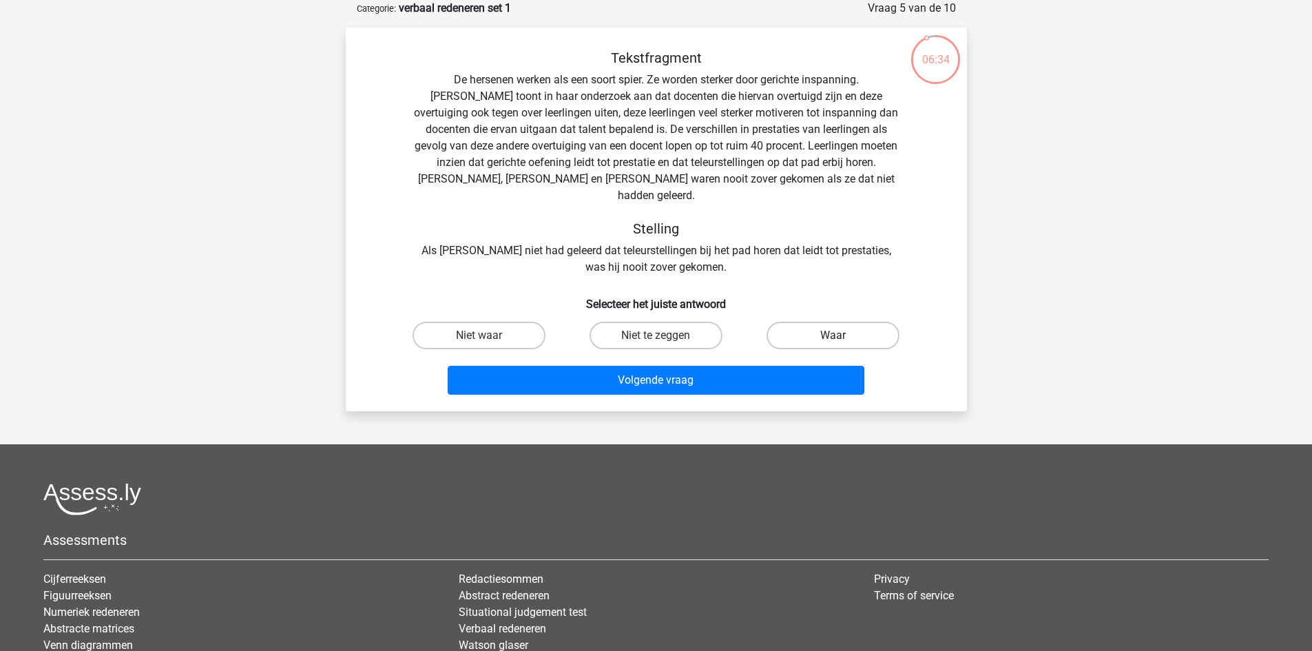
drag, startPoint x: 800, startPoint y: 311, endPoint x: 734, endPoint y: 348, distance: 74.9
click at [796, 322] on label "Waar" at bounding box center [833, 336] width 133 height 28
click at [834, 335] on input "Waar" at bounding box center [838, 339] width 9 height 9
radio input "true"
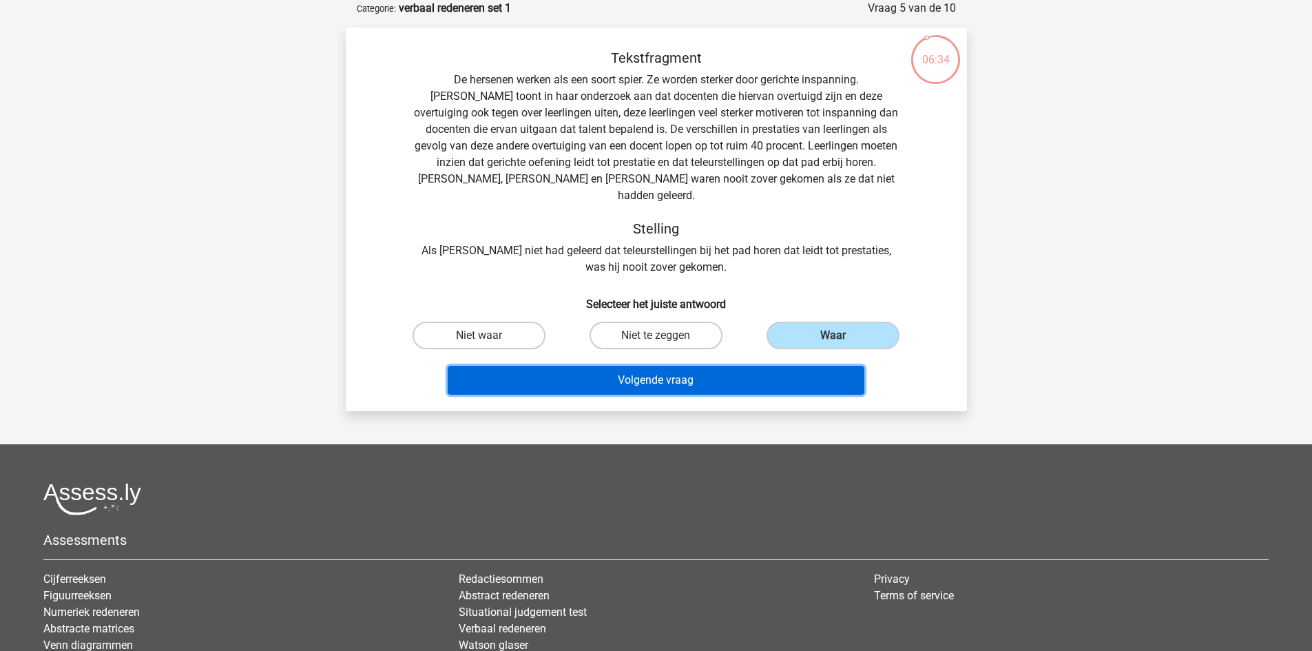
drag, startPoint x: 722, startPoint y: 361, endPoint x: 763, endPoint y: 339, distance: 46.8
click at [722, 366] on button "Volgende vraag" at bounding box center [656, 380] width 417 height 29
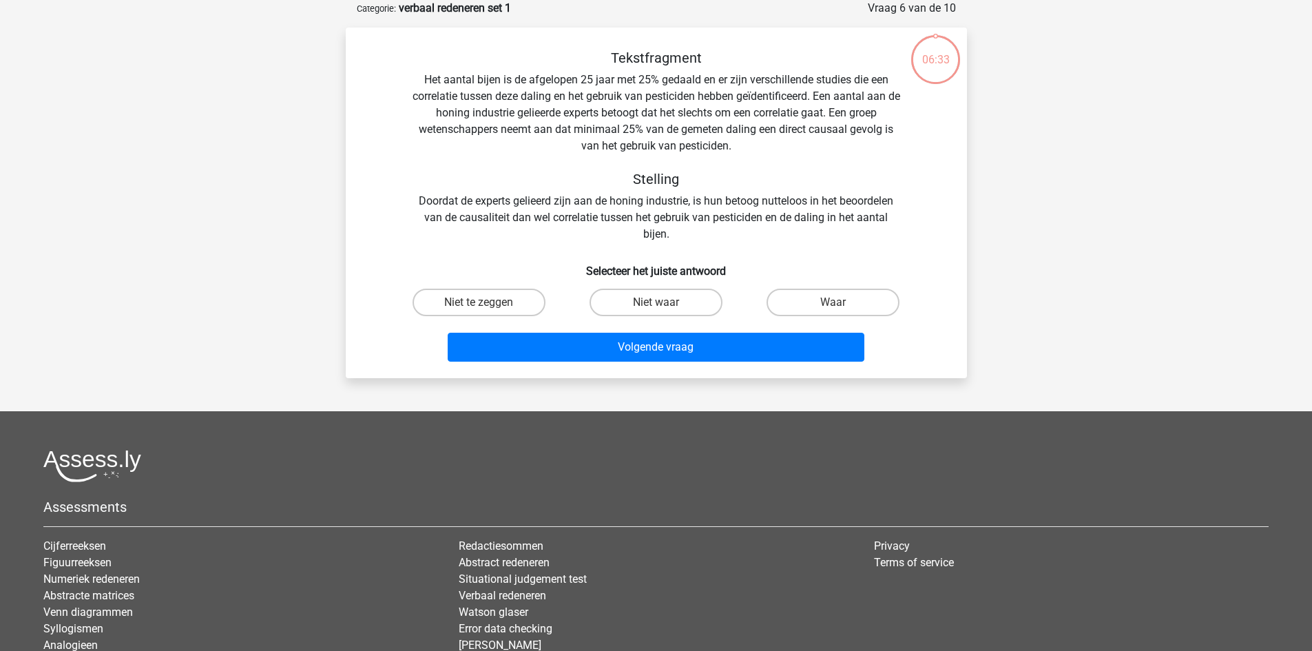
click at [810, 311] on label "Waar" at bounding box center [833, 303] width 133 height 28
click at [834, 311] on input "Waar" at bounding box center [838, 306] width 9 height 9
radio input "true"
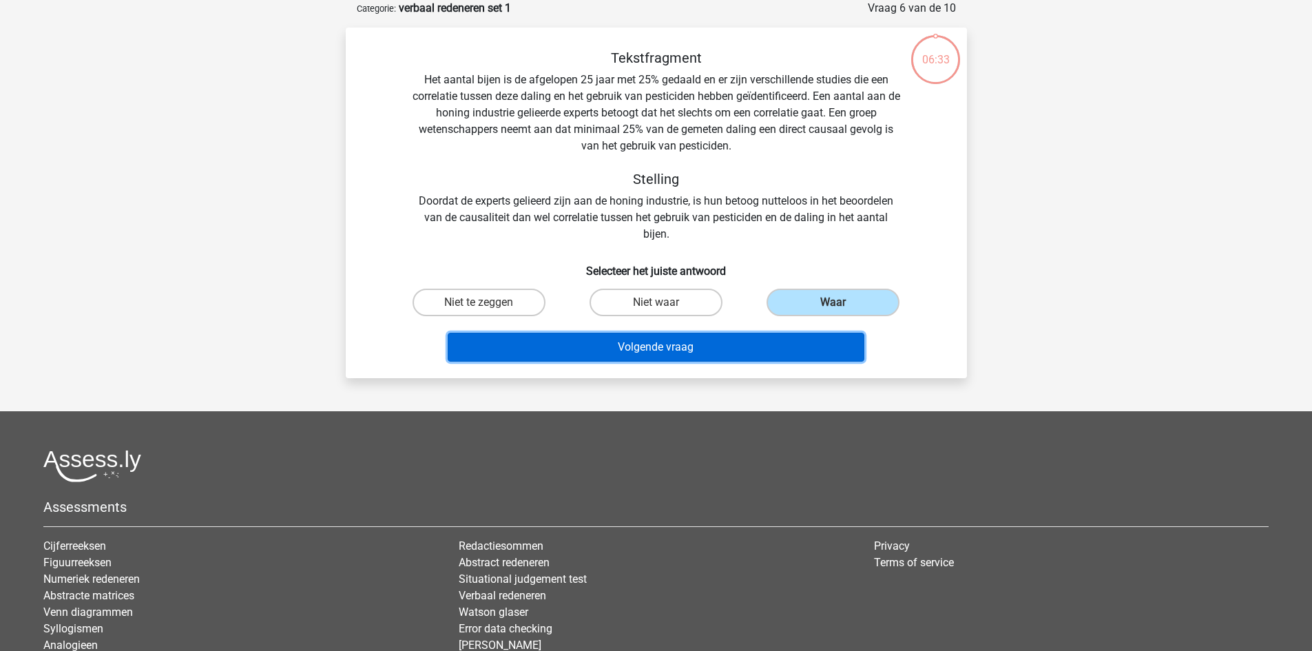
drag, startPoint x: 734, startPoint y: 349, endPoint x: 693, endPoint y: 324, distance: 47.6
click at [716, 337] on button "Volgende vraag" at bounding box center [656, 347] width 417 height 29
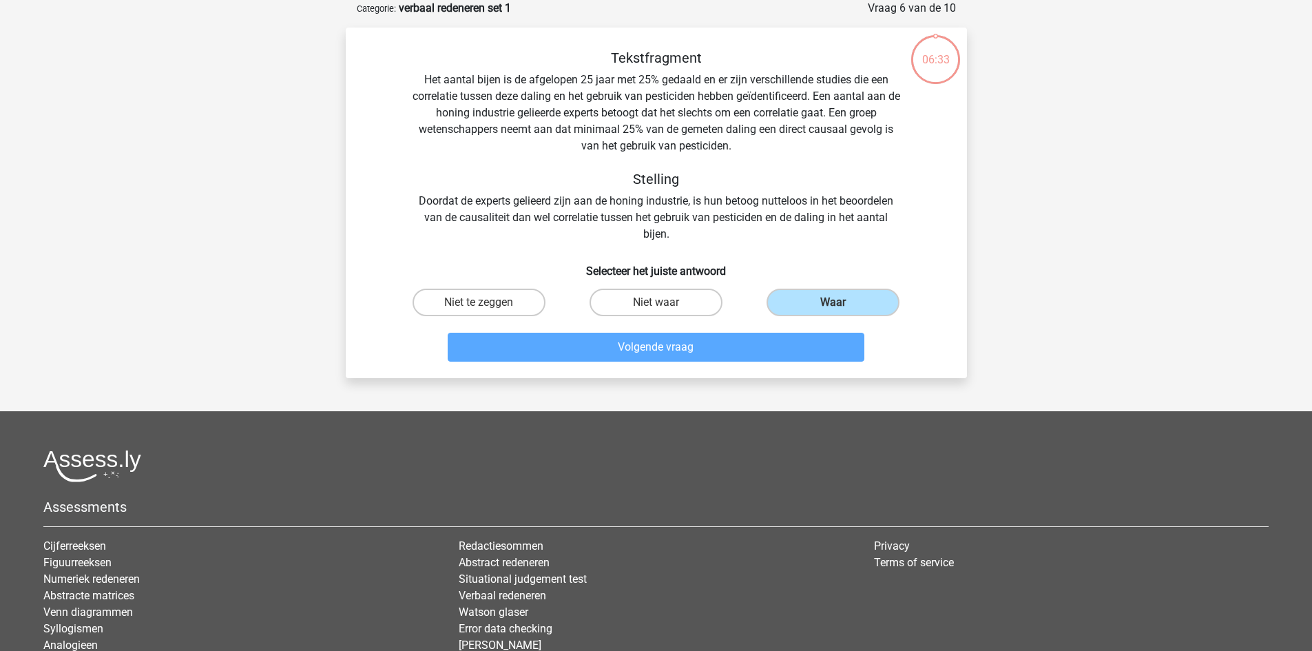
drag, startPoint x: 679, startPoint y: 291, endPoint x: 668, endPoint y: 330, distance: 41.0
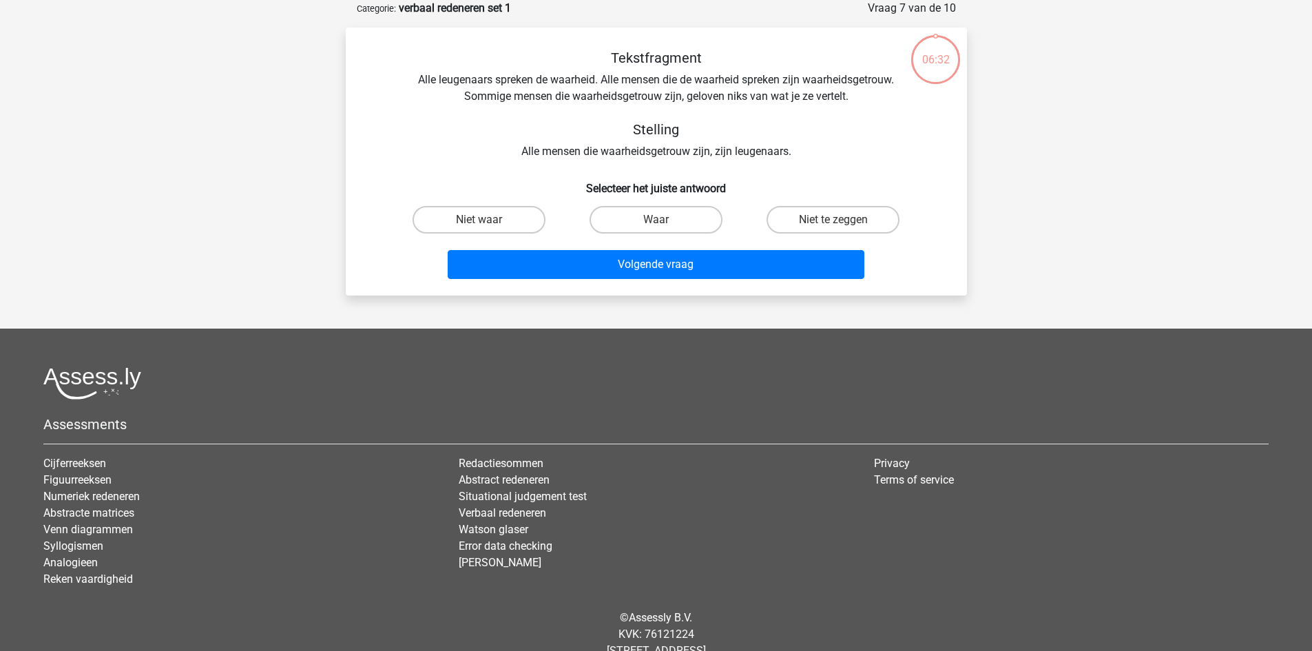
click at [664, 332] on footer "Assessments Cijferreeksen Figuurreeksen Numeriek redeneren Abstracte matrices V…" at bounding box center [656, 511] width 1312 height 364
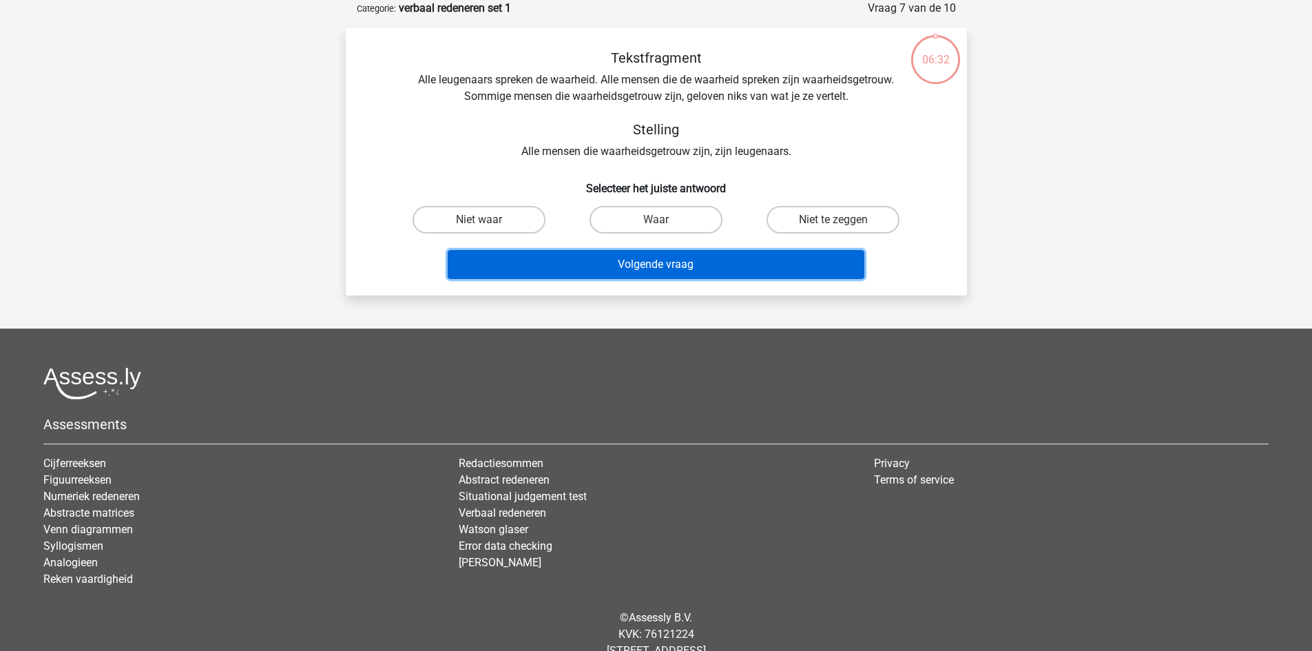
drag, startPoint x: 663, startPoint y: 270, endPoint x: 658, endPoint y: 254, distance: 16.6
click at [662, 267] on button "Volgende vraag" at bounding box center [656, 264] width 417 height 29
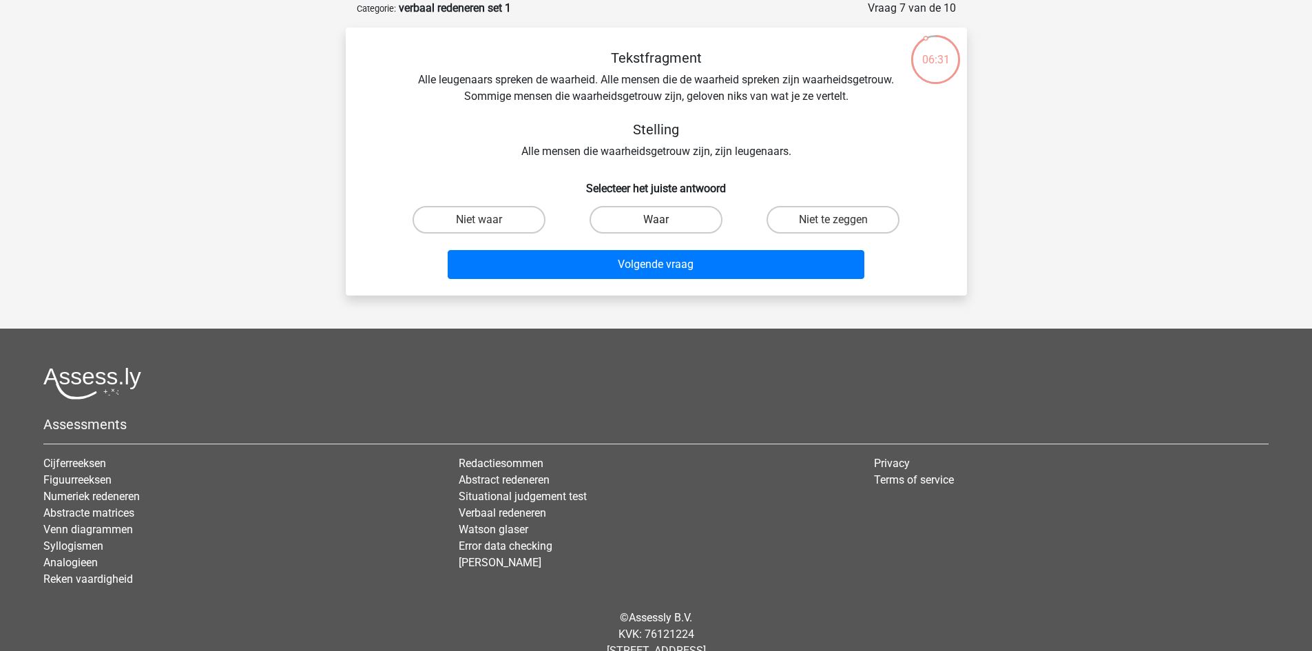
drag, startPoint x: 648, startPoint y: 209, endPoint x: 650, endPoint y: 224, distance: 15.4
click at [648, 209] on label "Waar" at bounding box center [656, 220] width 133 height 28
click at [656, 220] on input "Waar" at bounding box center [660, 224] width 9 height 9
radio input "true"
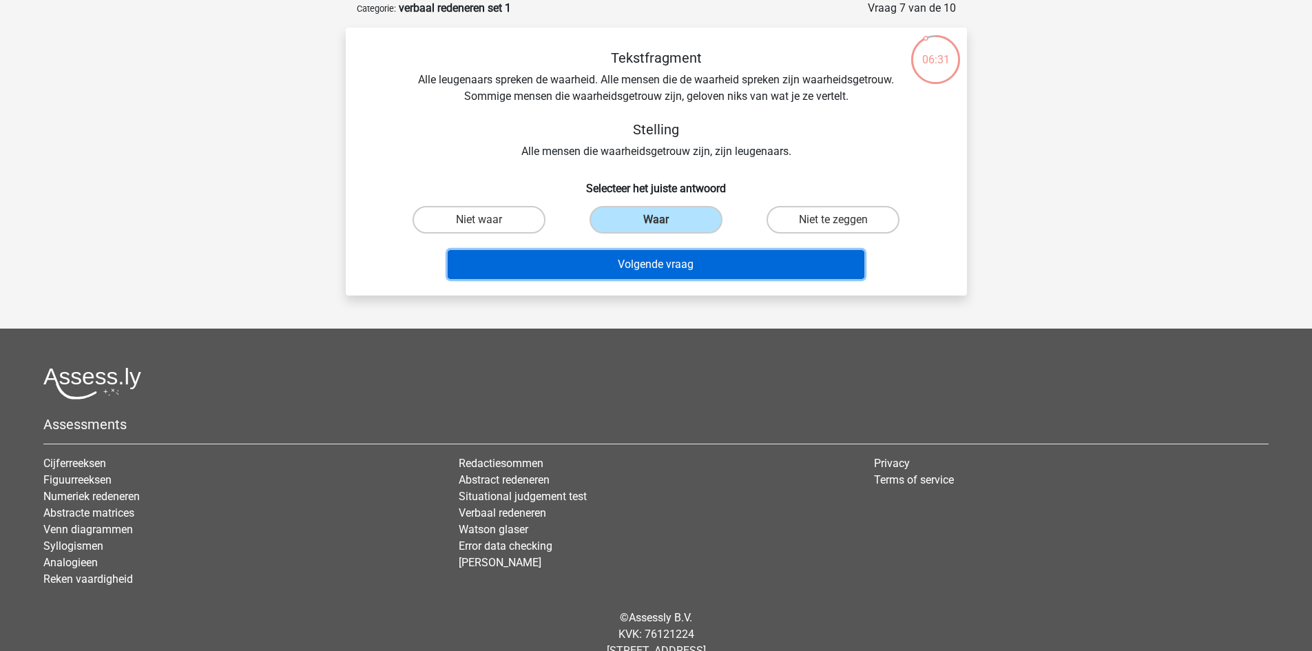
click at [652, 260] on button "Volgende vraag" at bounding box center [656, 264] width 417 height 29
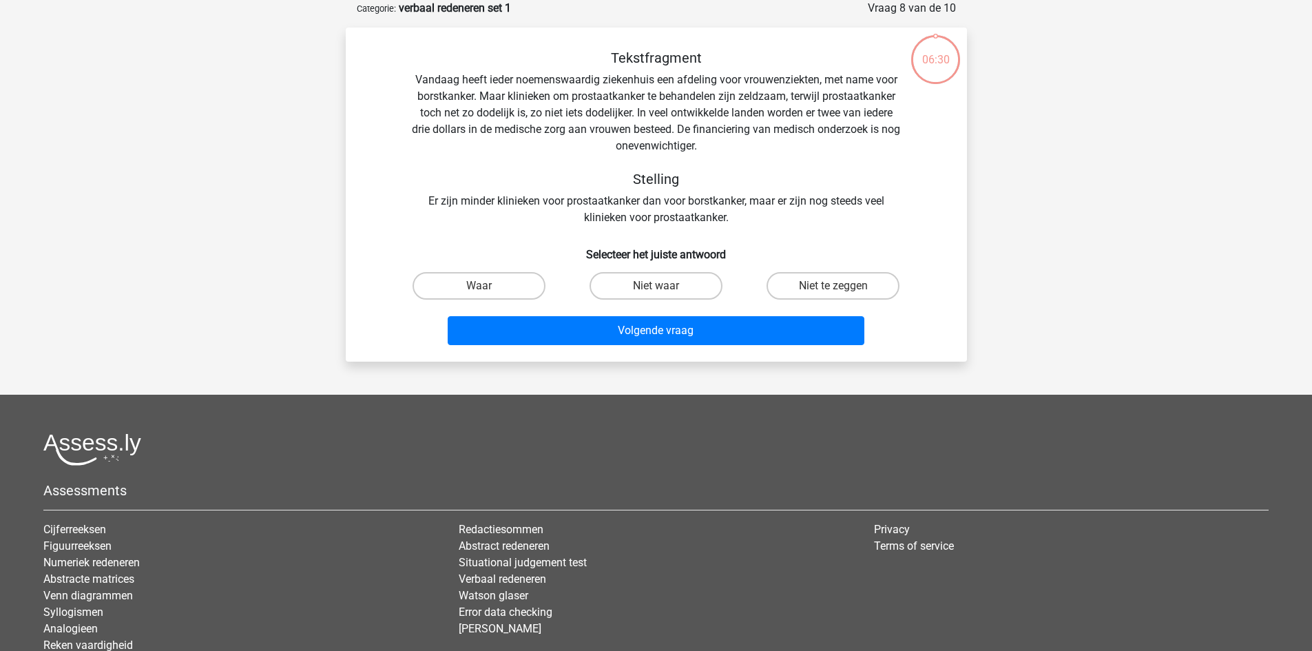
click at [659, 289] on input "Niet waar" at bounding box center [660, 290] width 9 height 9
radio input "true"
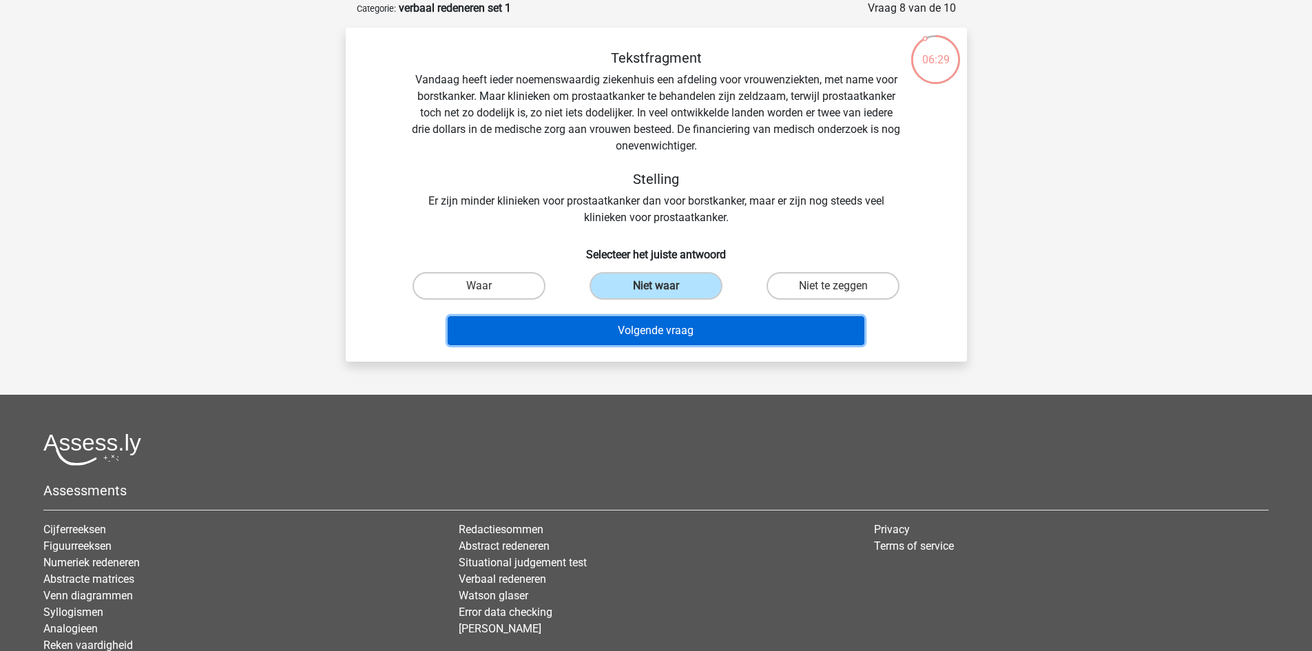
click at [657, 329] on button "Volgende vraag" at bounding box center [656, 330] width 417 height 29
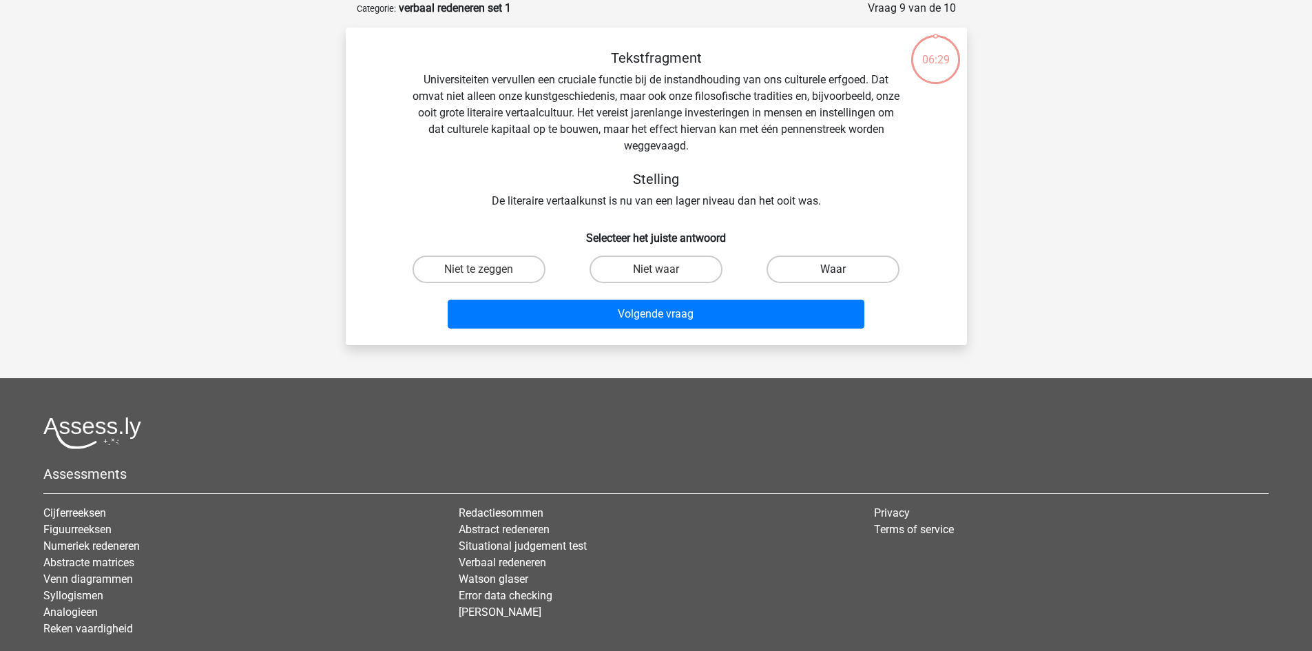
click at [807, 266] on label "Waar" at bounding box center [833, 270] width 133 height 28
click at [834, 269] on input "Waar" at bounding box center [838, 273] width 9 height 9
radio input "true"
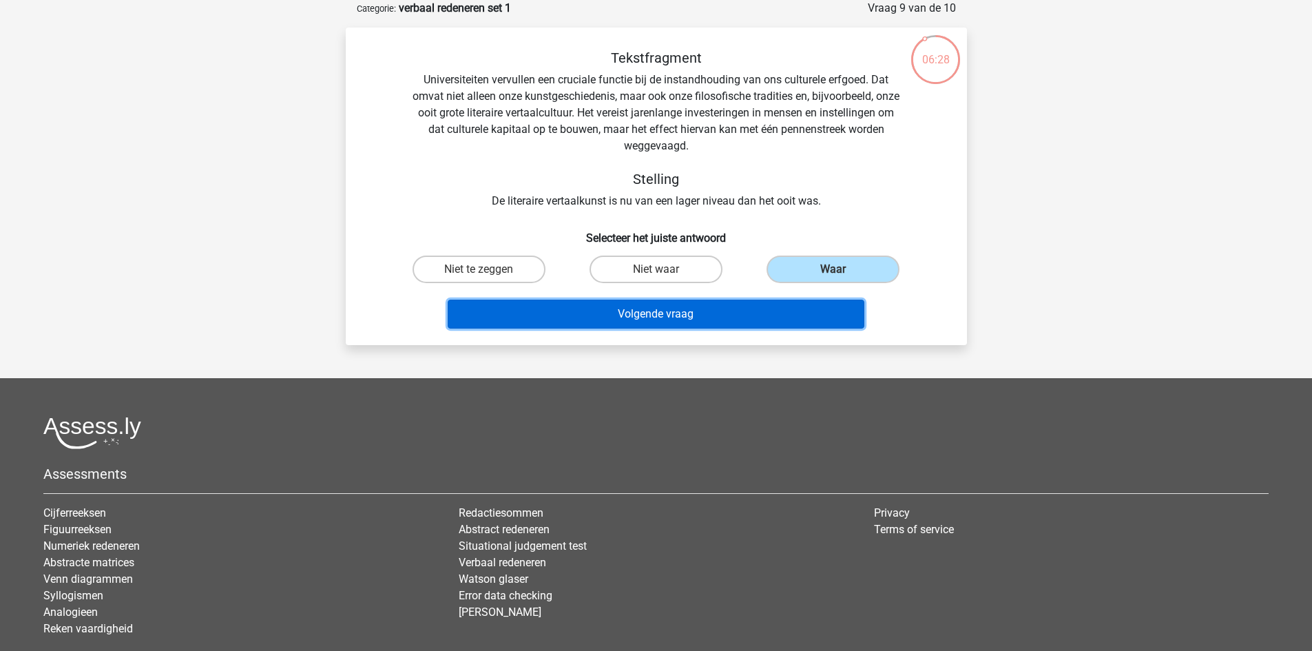
click at [721, 313] on button "Volgende vraag" at bounding box center [656, 314] width 417 height 29
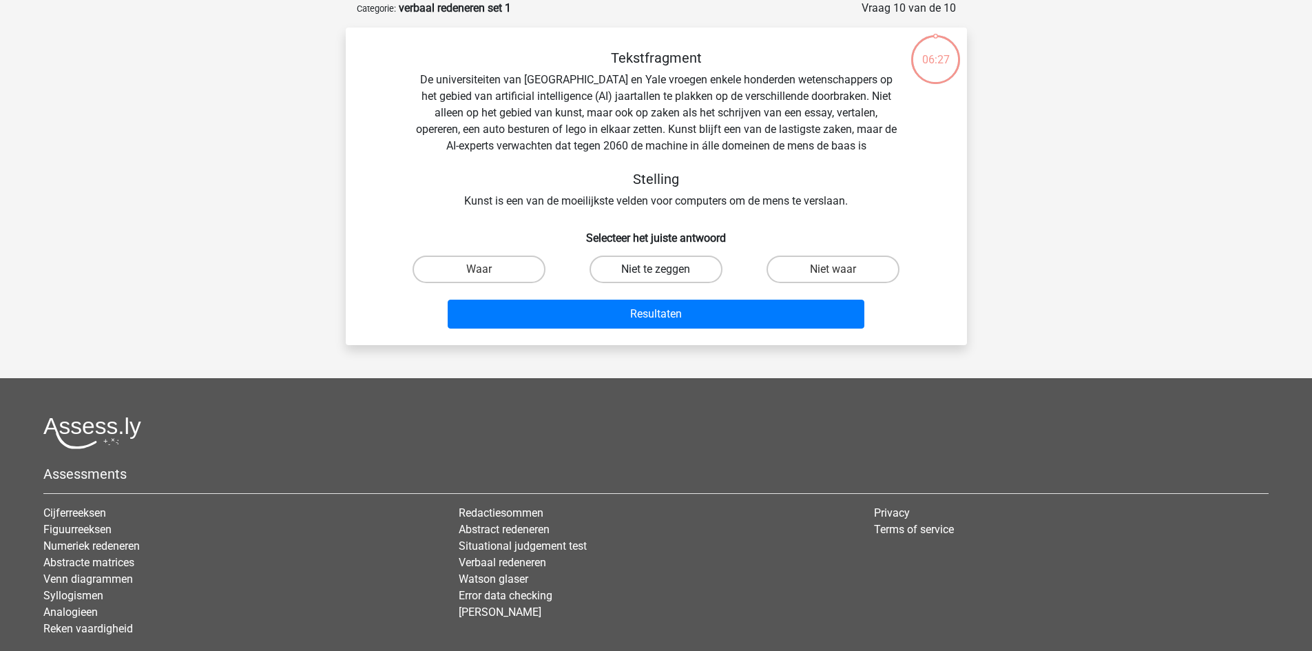
drag, startPoint x: 637, startPoint y: 267, endPoint x: 641, endPoint y: 298, distance: 31.2
click at [637, 268] on label "Niet te zeggen" at bounding box center [656, 270] width 133 height 28
click at [656, 269] on input "Niet te zeggen" at bounding box center [660, 273] width 9 height 9
radio input "true"
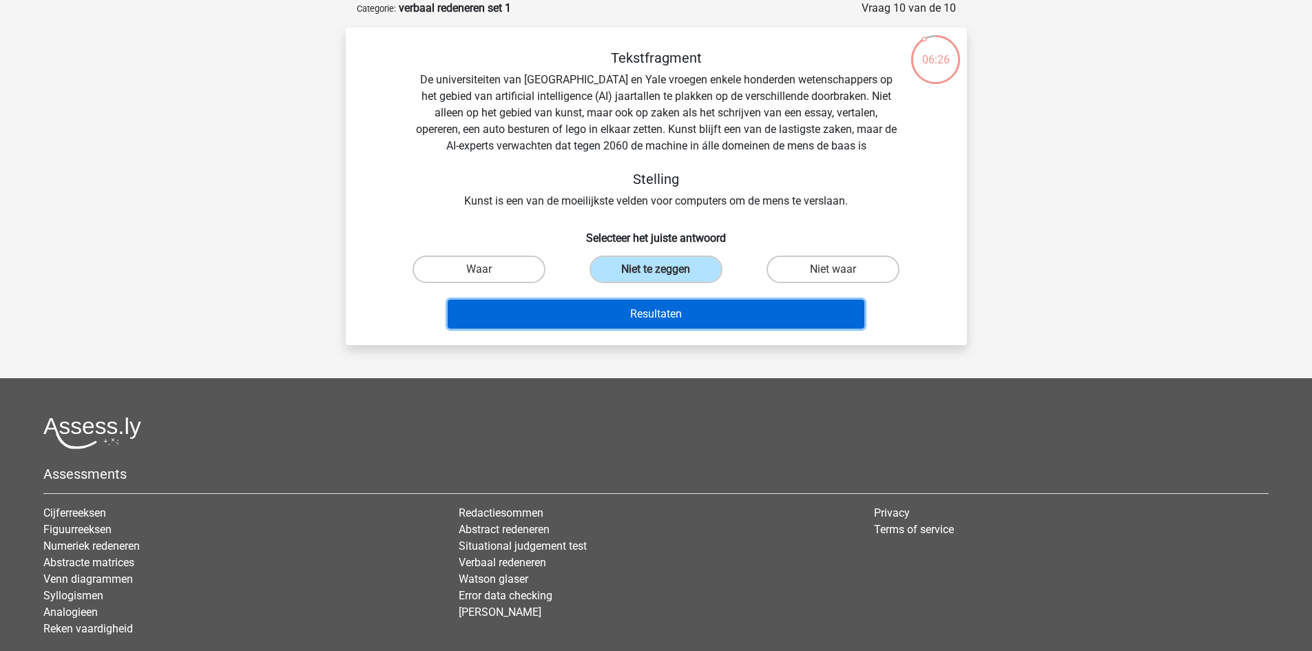
click at [641, 314] on button "Resultaten" at bounding box center [656, 314] width 417 height 29
